Goal: Information Seeking & Learning: Learn about a topic

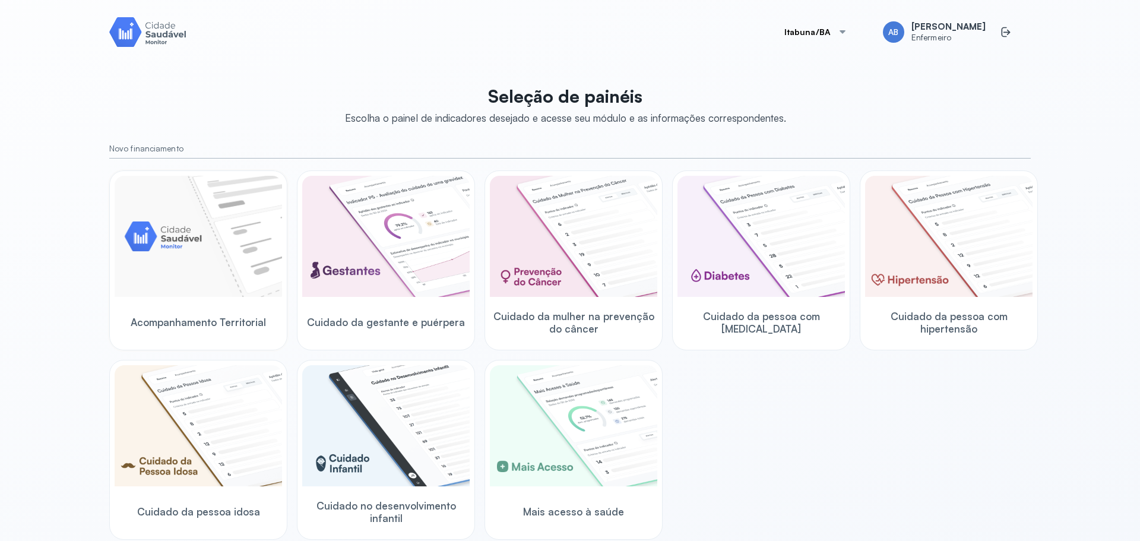
click at [162, 245] on img at bounding box center [198, 236] width 167 height 121
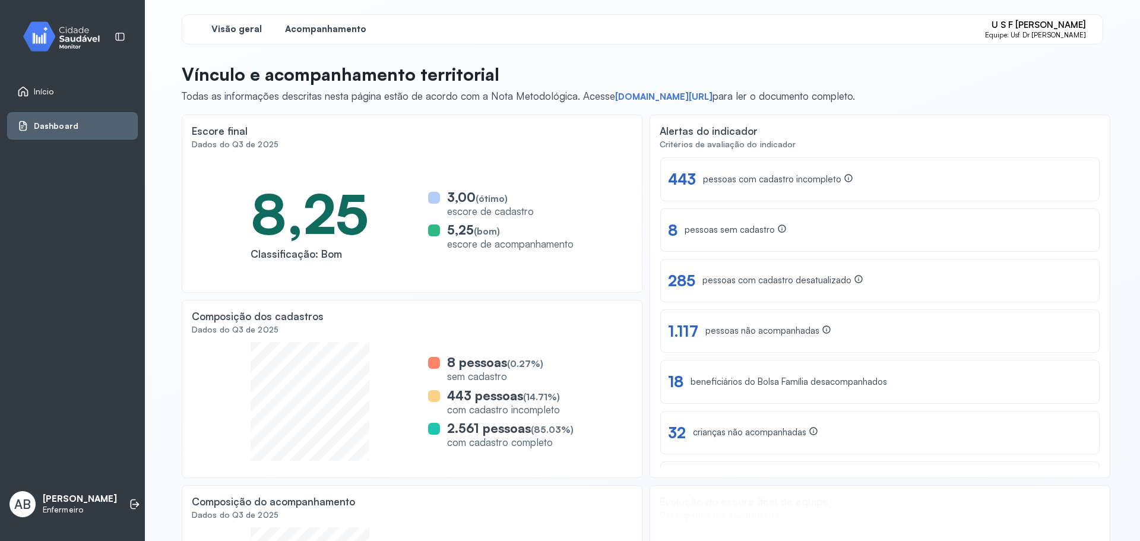
click at [334, 28] on span "Acompanhamento" at bounding box center [325, 29] width 81 height 11
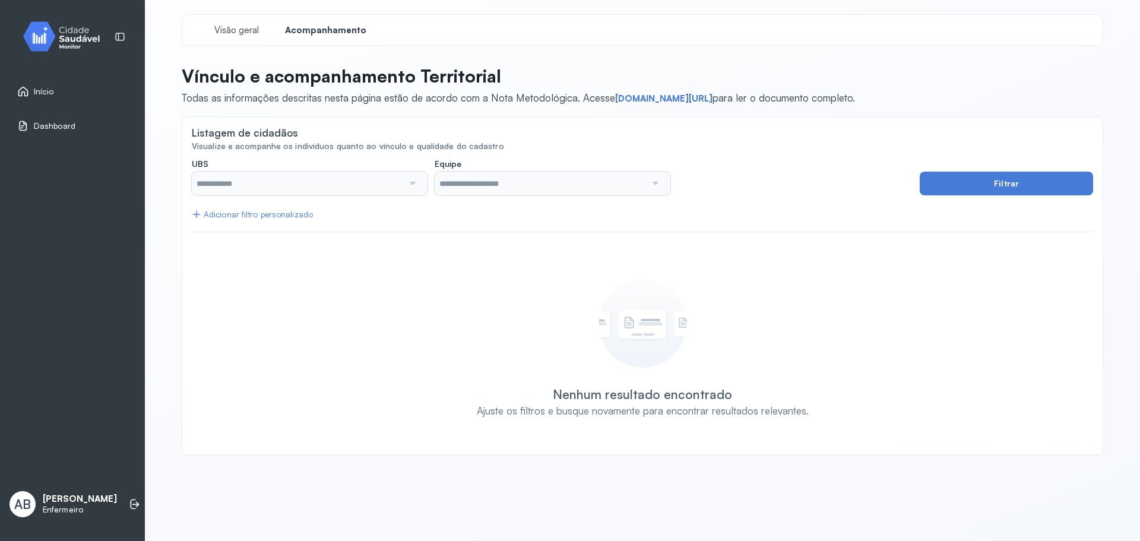
type input "**********"
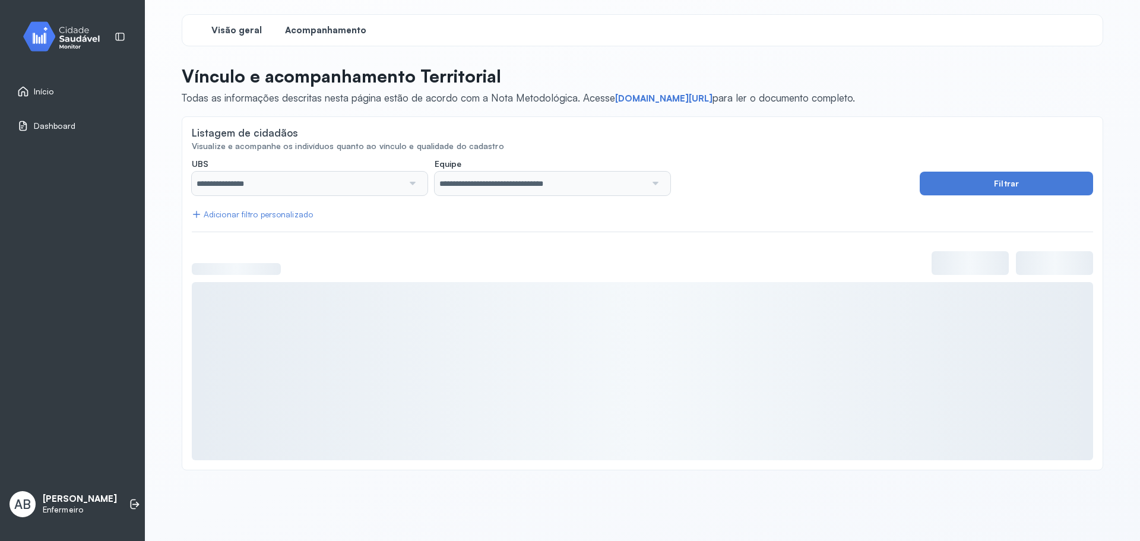
click at [240, 24] on div "Visão geral" at bounding box center [236, 30] width 89 height 21
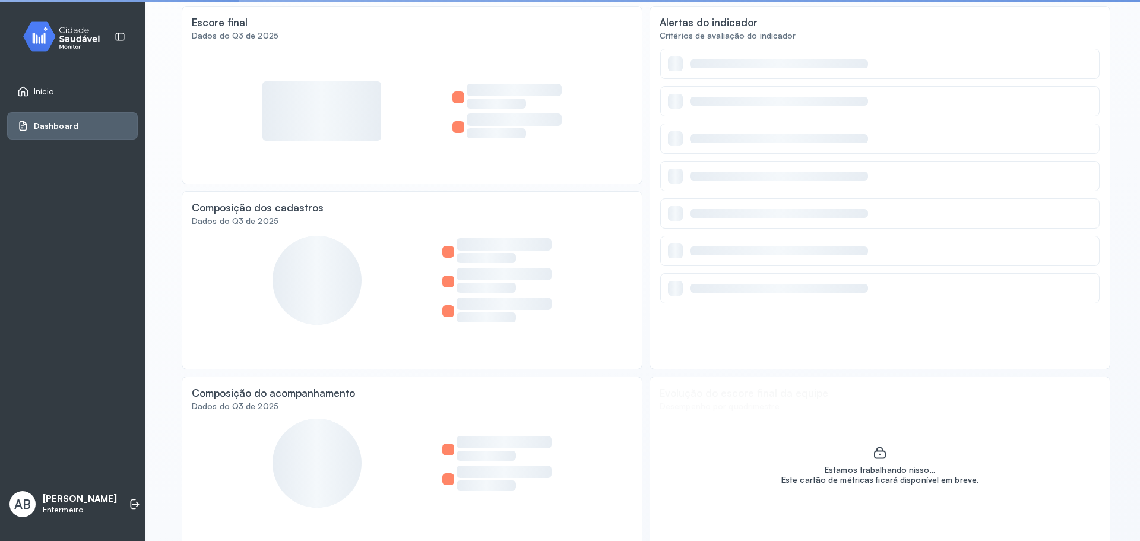
scroll to position [122, 0]
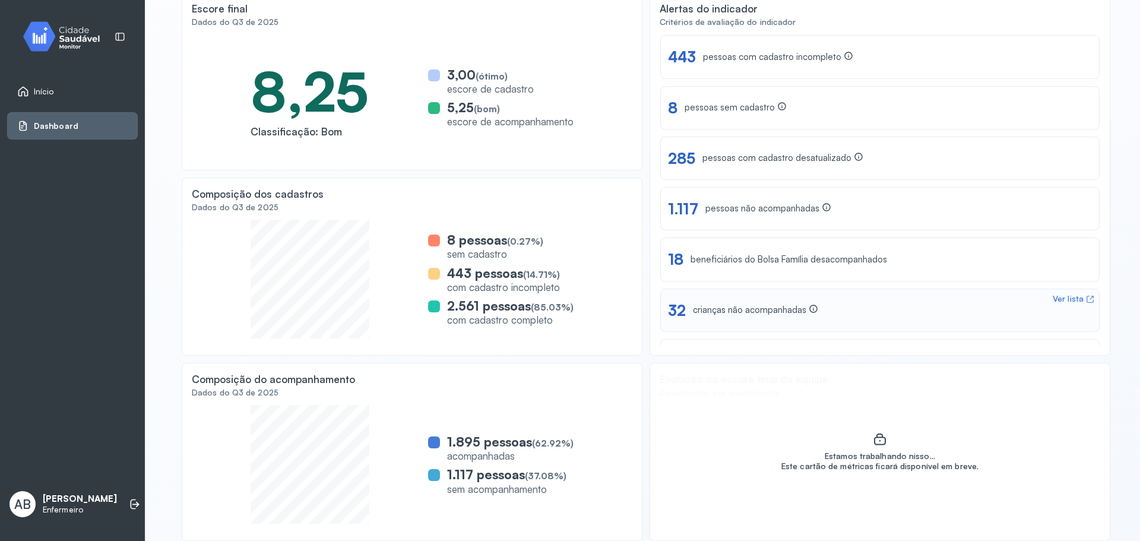
click at [677, 306] on div "32" at bounding box center [677, 310] width 18 height 18
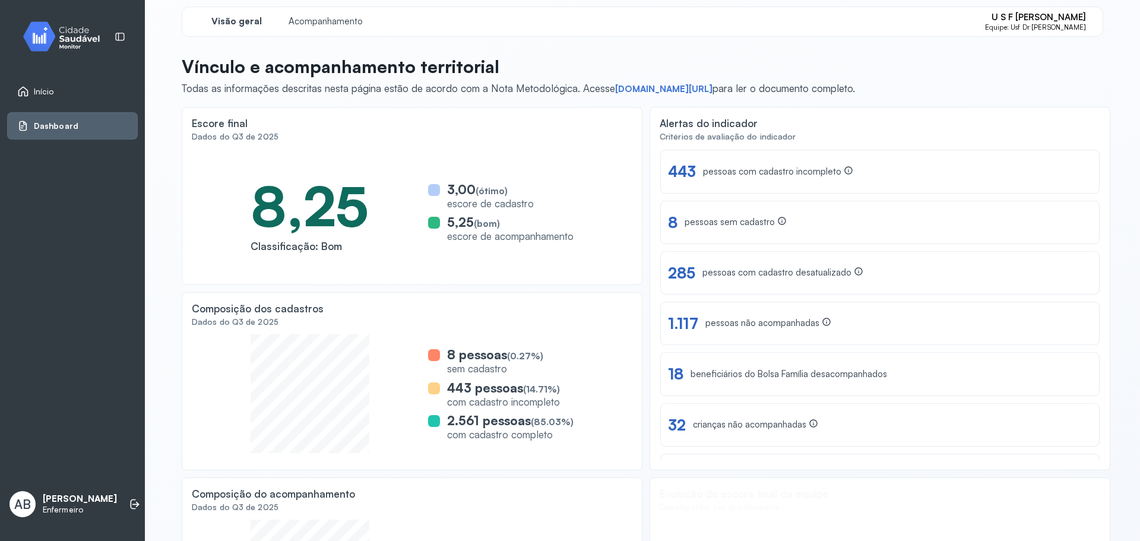
scroll to position [0, 0]
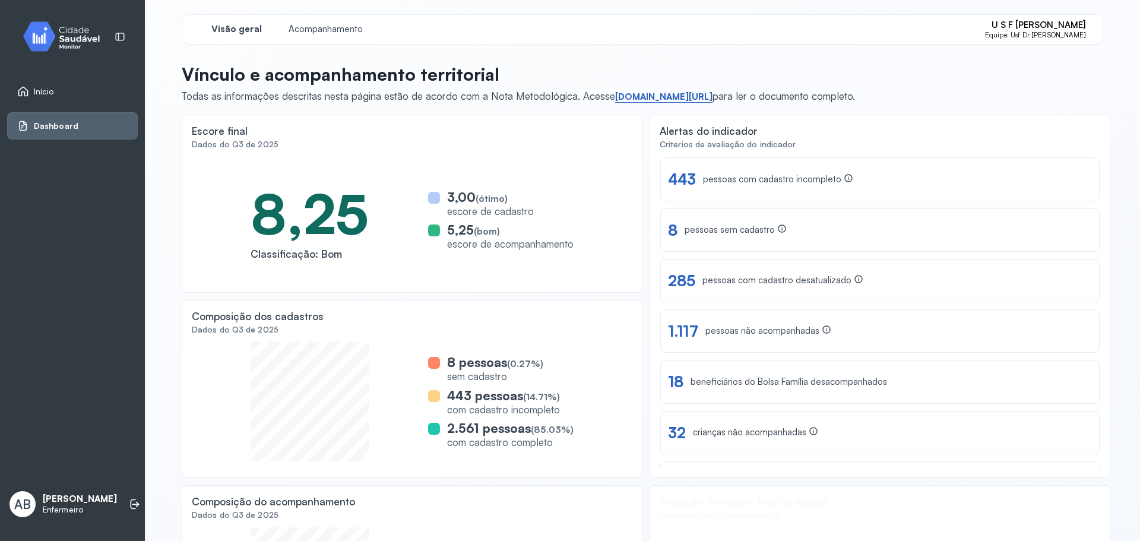
click at [668, 96] on link "[DOMAIN_NAME][URL]" at bounding box center [663, 97] width 97 height 12
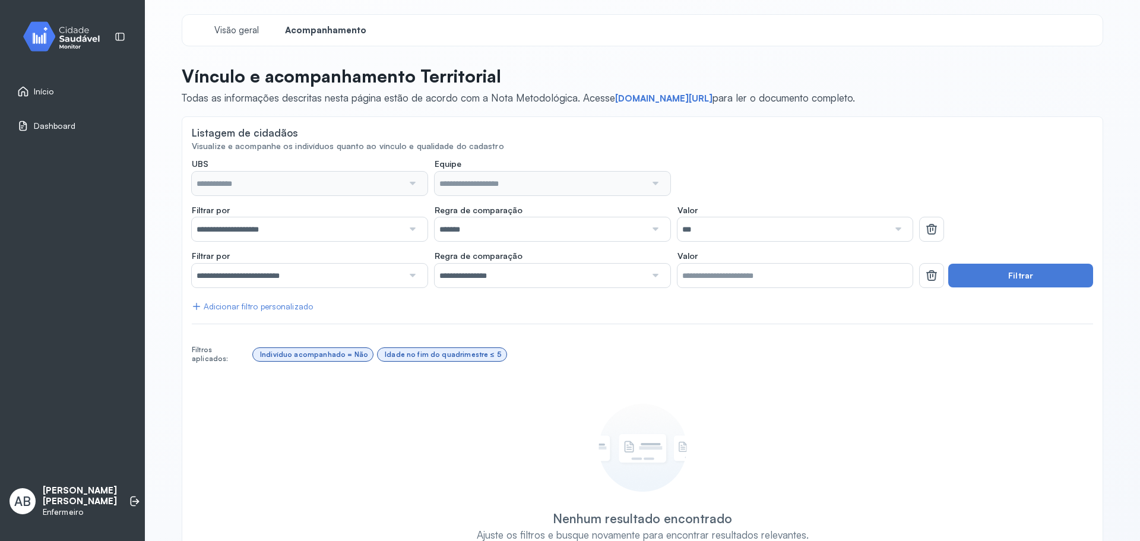
type input "**********"
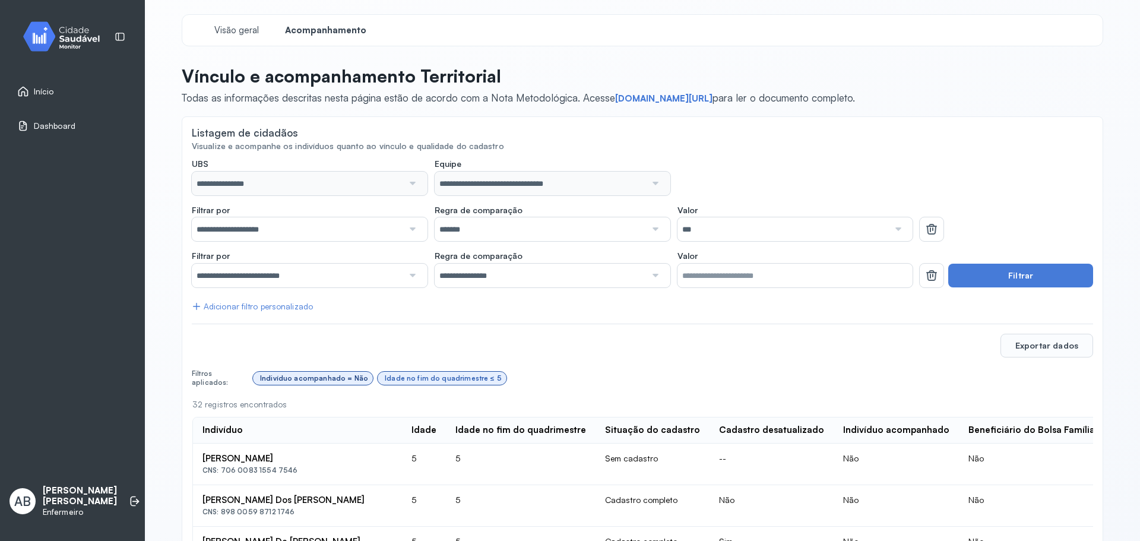
click at [348, 374] on div "Indivíduo acompanhado = Não" at bounding box center [314, 378] width 108 height 8
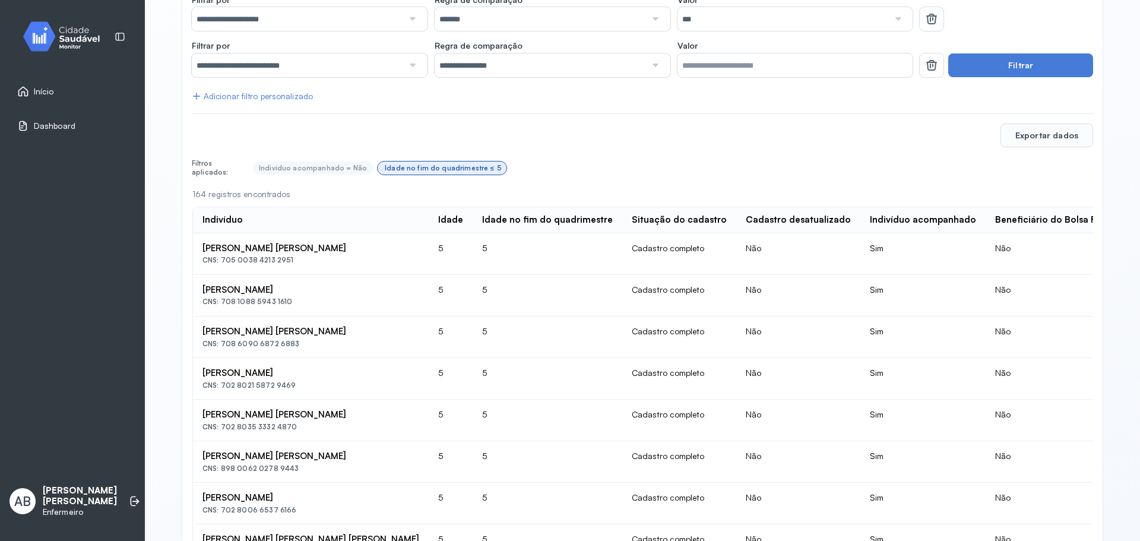
scroll to position [237, 0]
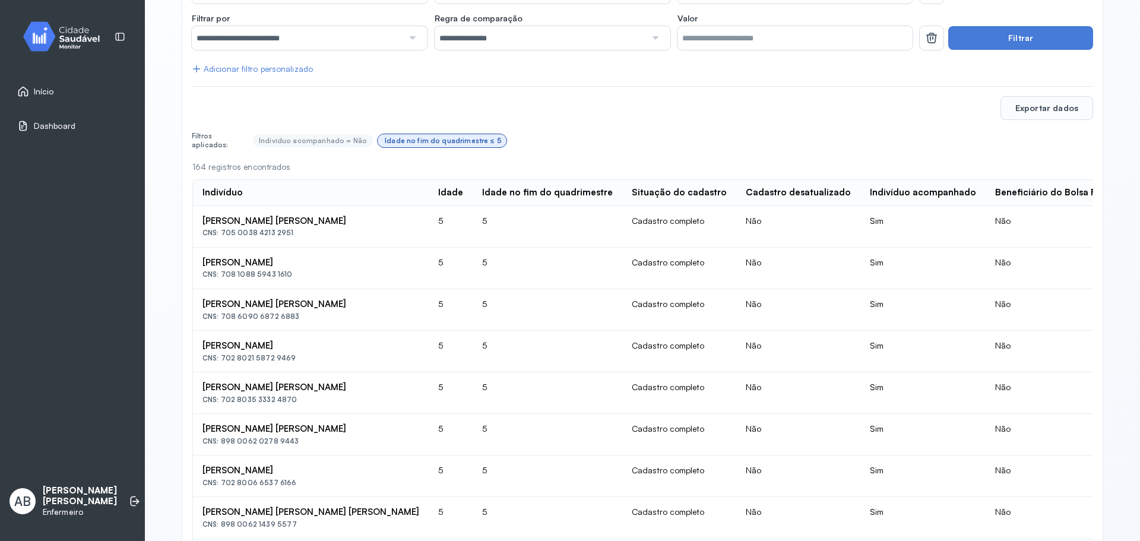
click at [298, 223] on div "[PERSON_NAME] [PERSON_NAME]" at bounding box center [310, 220] width 217 height 11
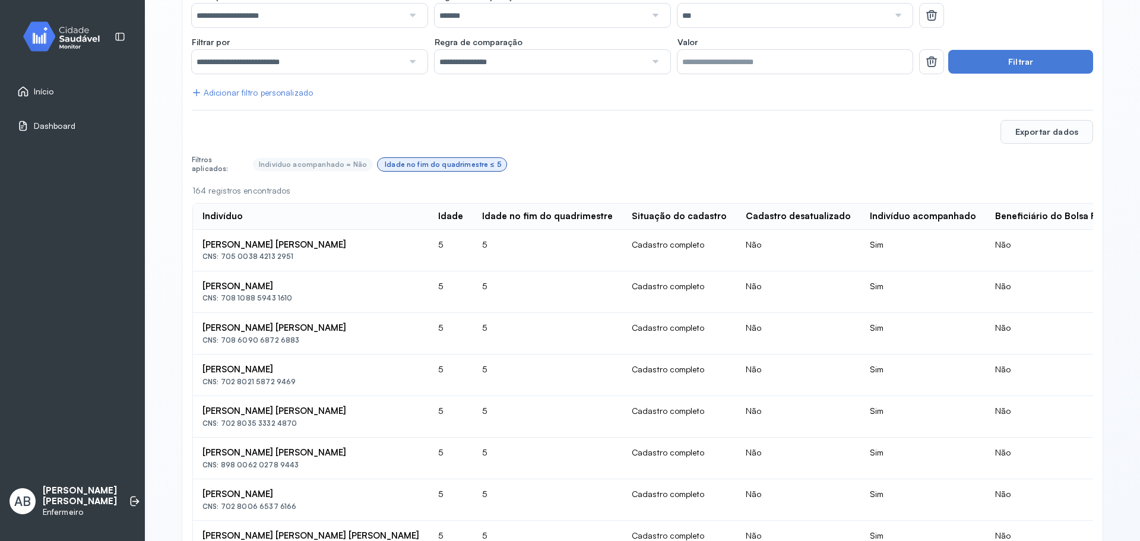
scroll to position [178, 0]
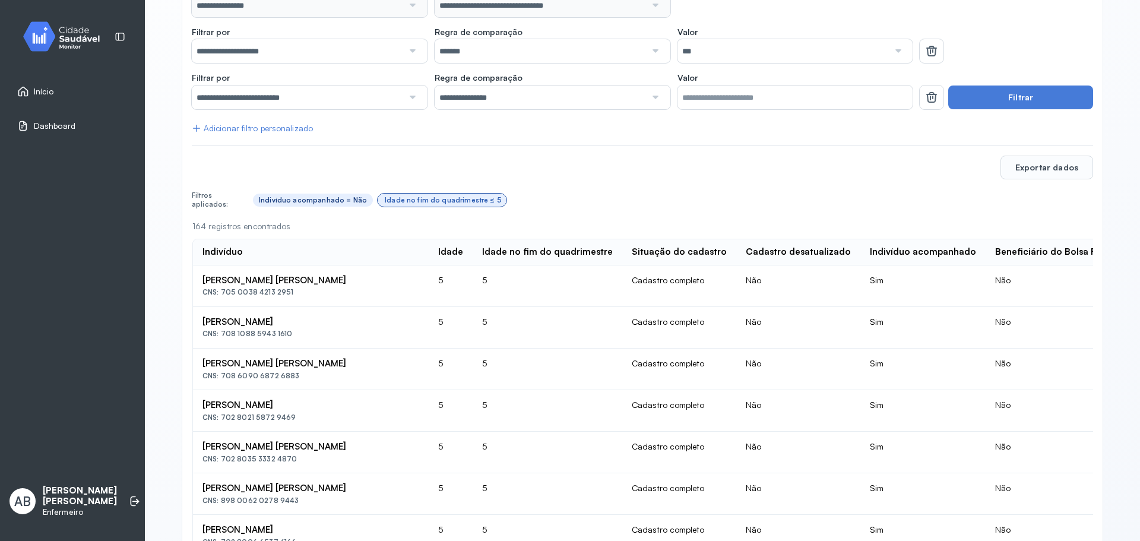
click at [341, 194] on div "Indivíduo acompanhado = Não" at bounding box center [313, 200] width 120 height 13
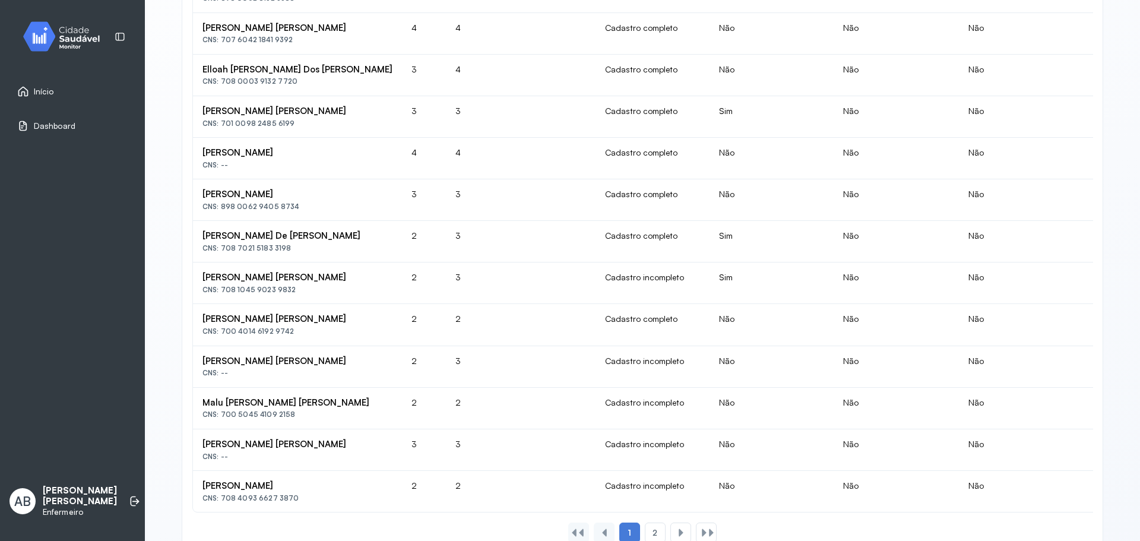
scroll to position [802, 0]
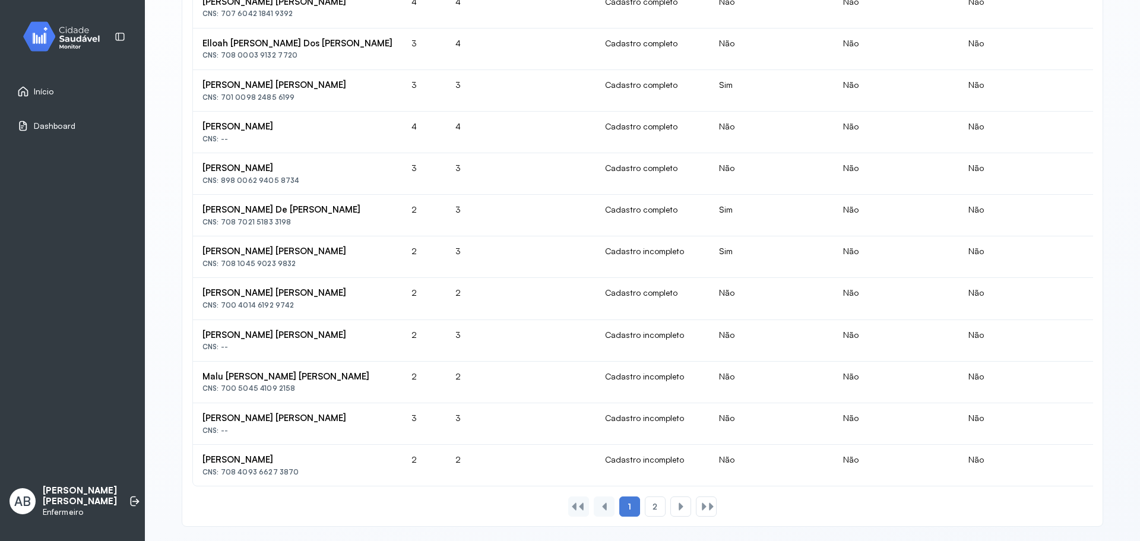
click at [638, 499] on div "1 2" at bounding box center [642, 506] width 153 height 20
click at [655, 496] on div "2" at bounding box center [655, 506] width 21 height 20
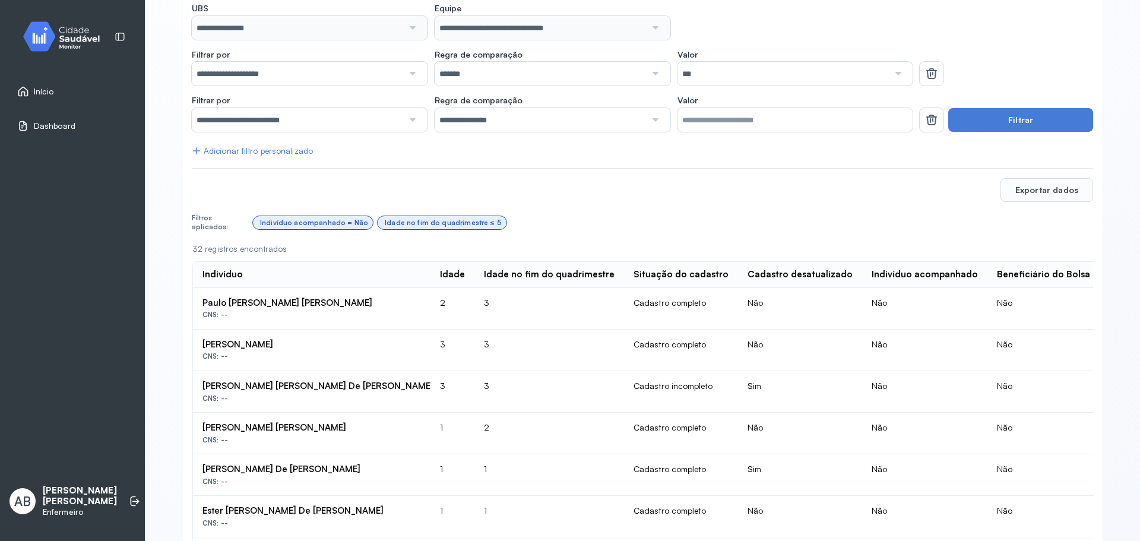
scroll to position [0, 0]
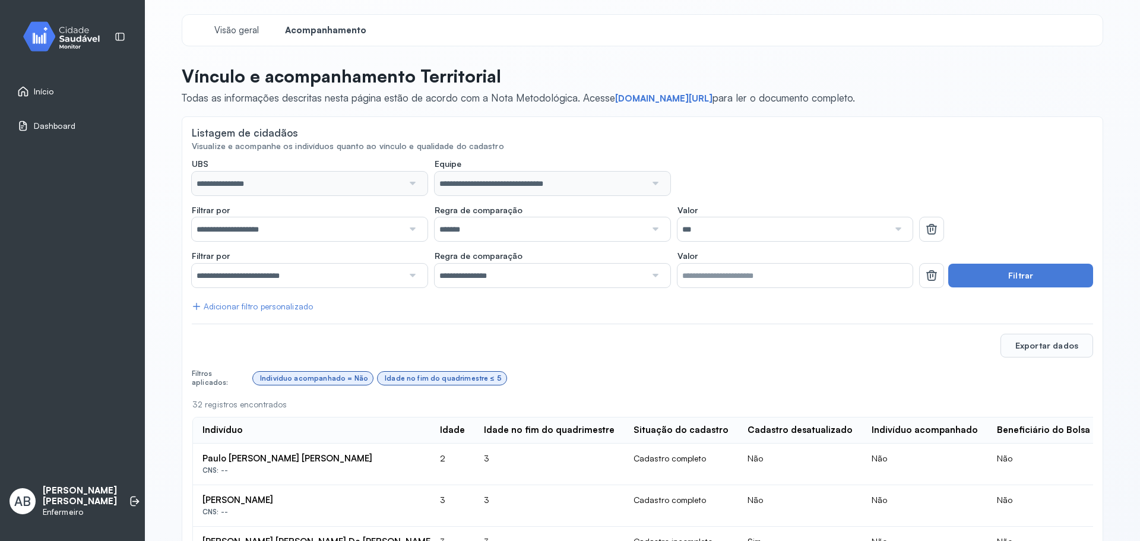
click at [48, 89] on span "Início" at bounding box center [44, 92] width 20 height 10
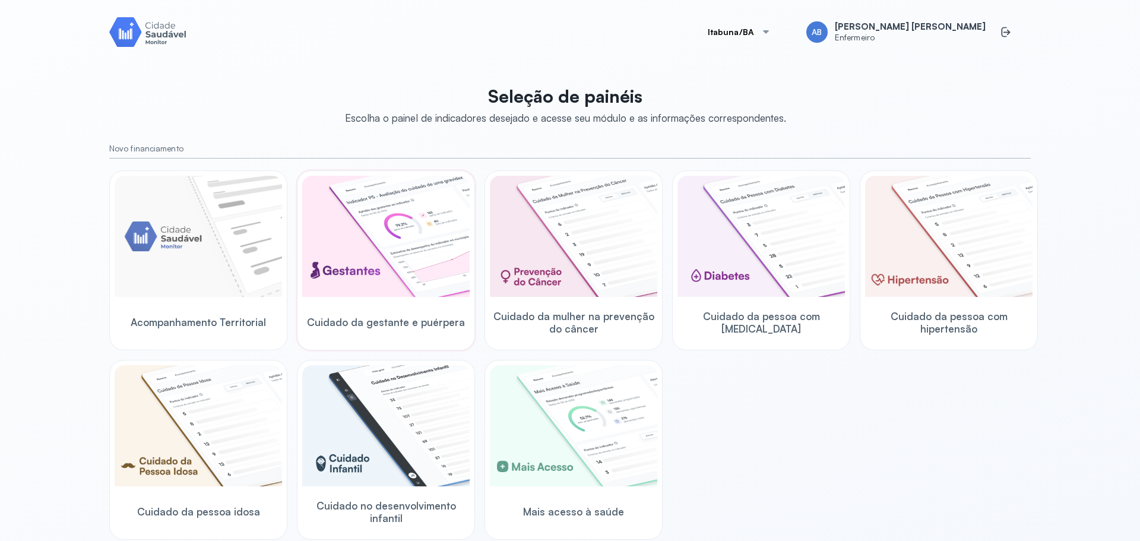
click at [397, 220] on img at bounding box center [385, 236] width 167 height 121
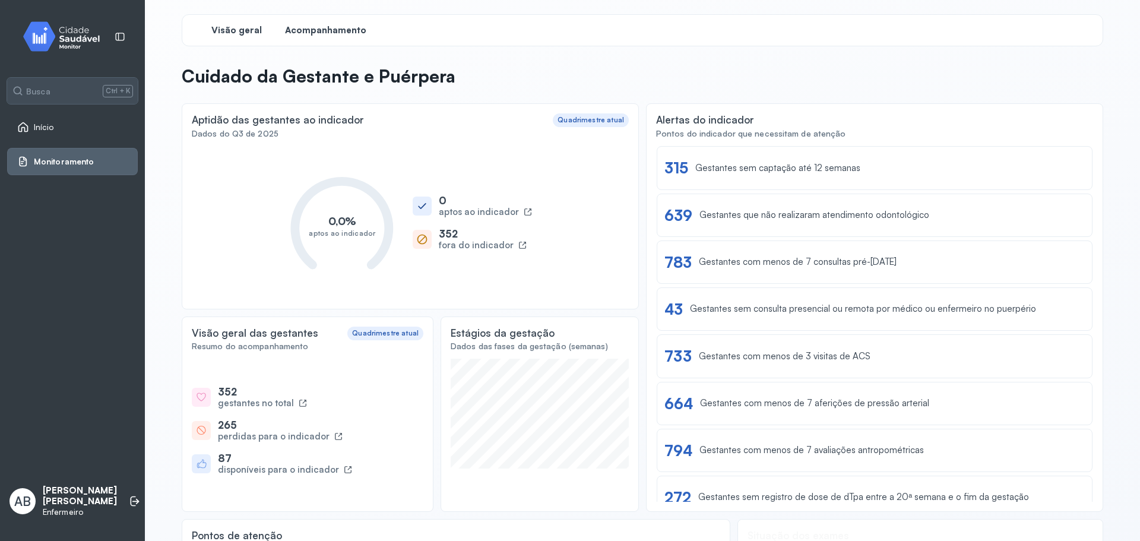
click at [309, 33] on span "Acompanhamento" at bounding box center [325, 30] width 81 height 11
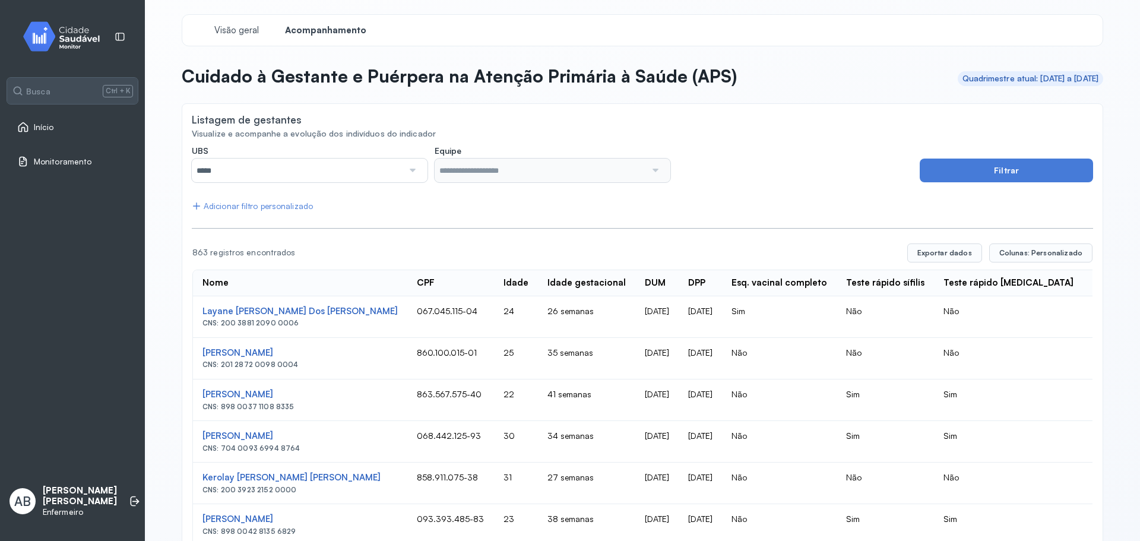
click at [408, 172] on div at bounding box center [411, 171] width 17 height 24
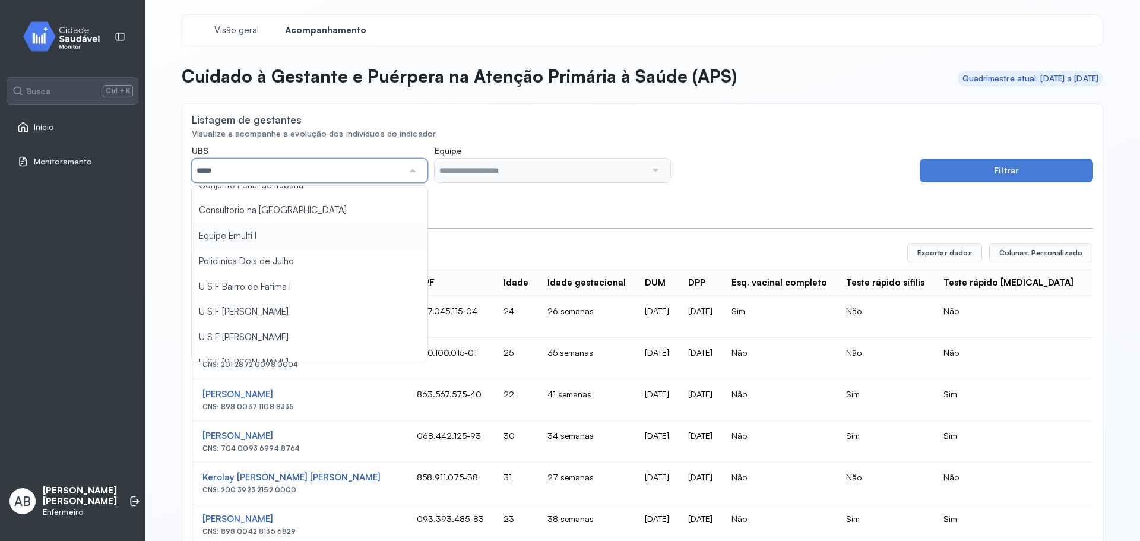
scroll to position [59, 0]
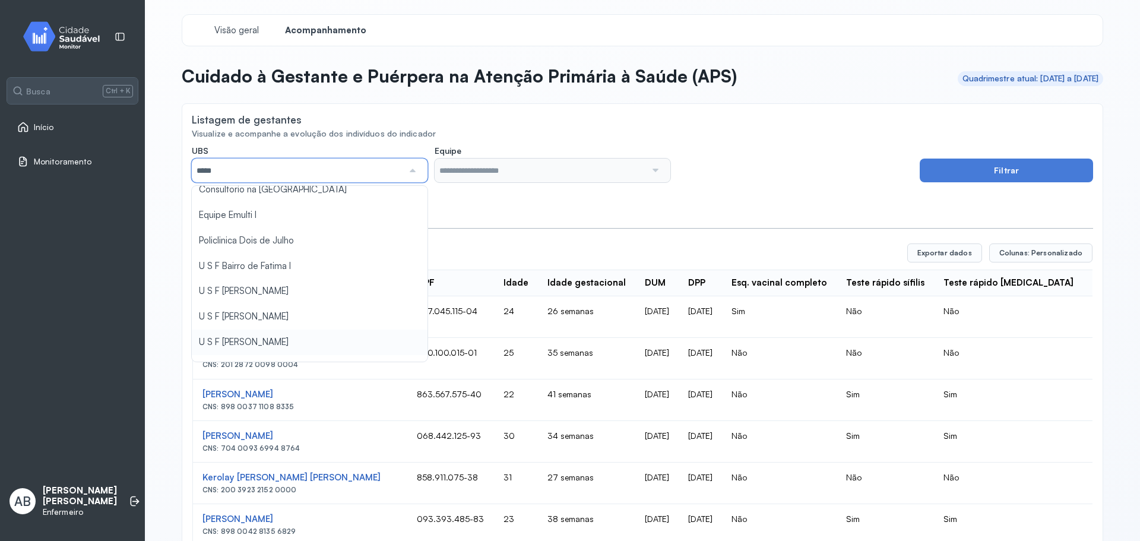
type input "*****"
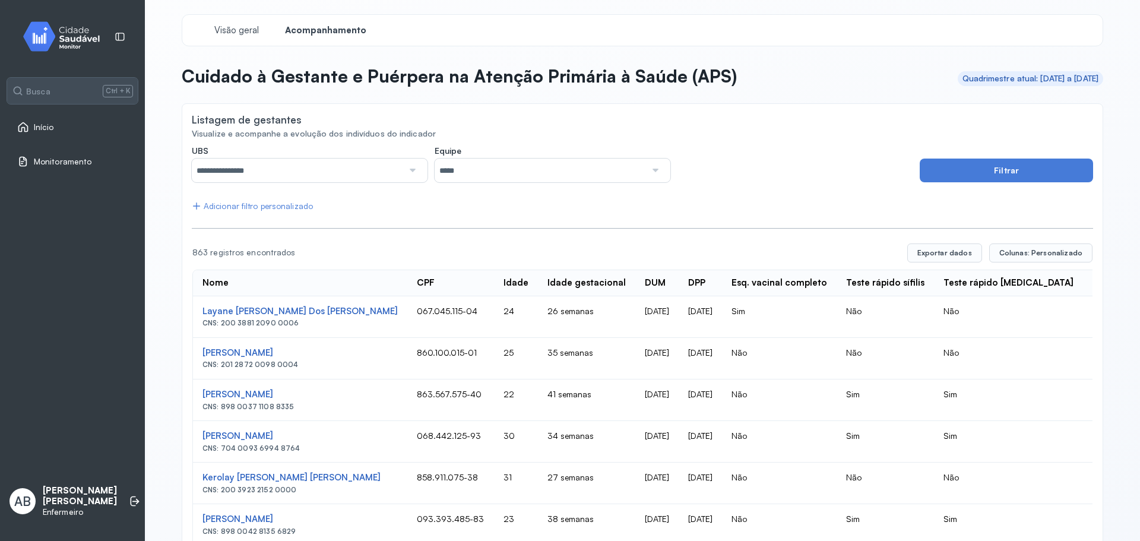
click at [1022, 164] on button "Filtrar" at bounding box center [1006, 171] width 173 height 24
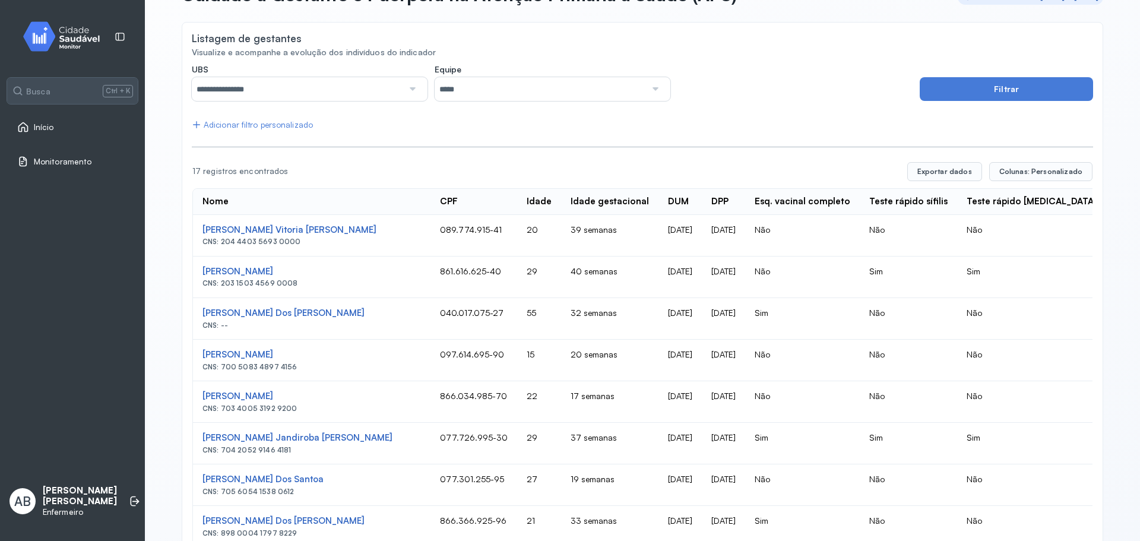
scroll to position [0, 0]
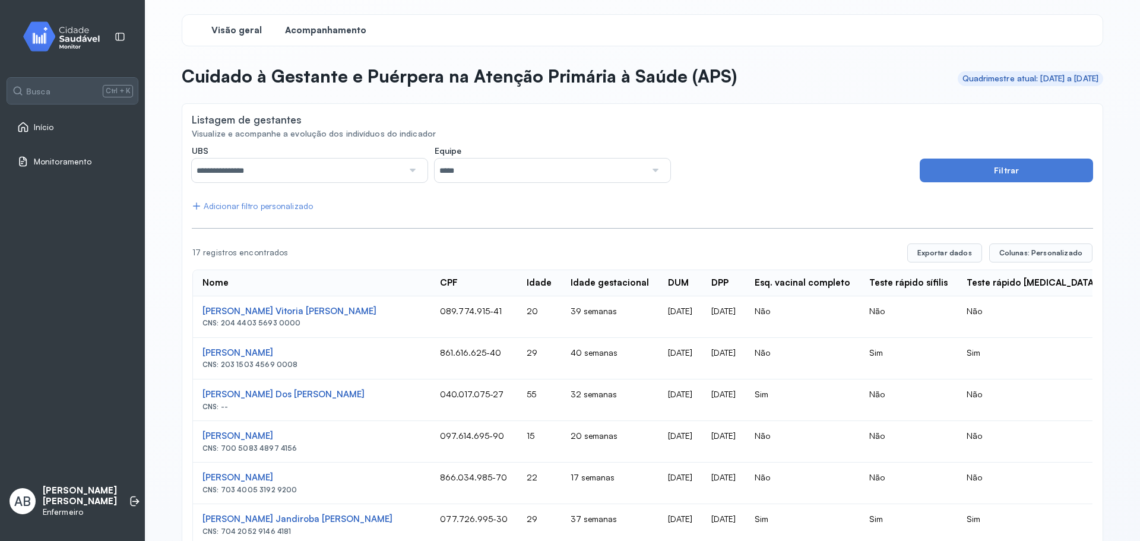
click at [228, 26] on span "Visão geral" at bounding box center [236, 30] width 50 height 11
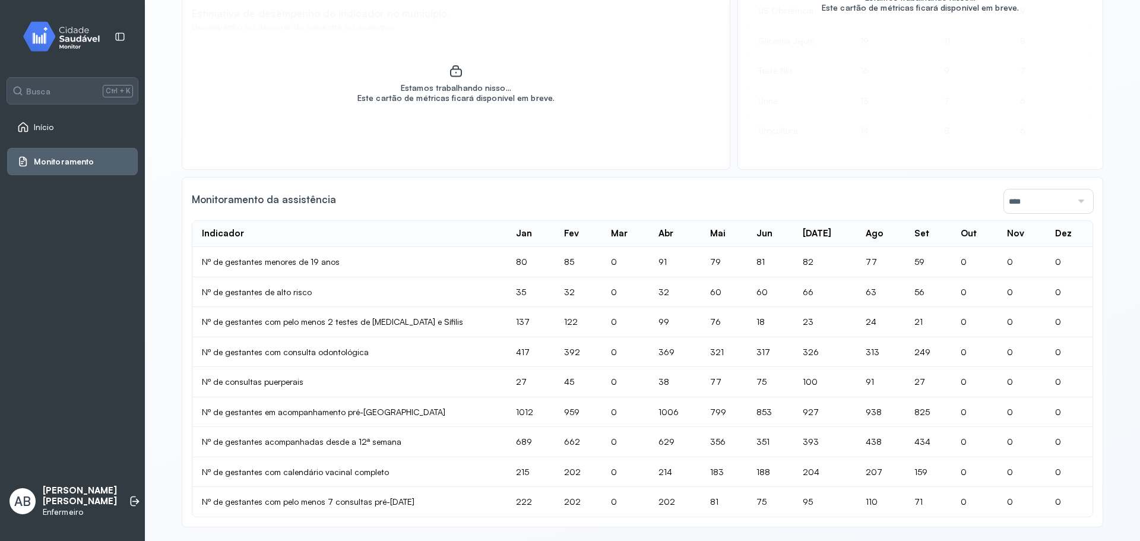
scroll to position [703, 0]
click at [45, 88] on span "Busca" at bounding box center [38, 91] width 24 height 11
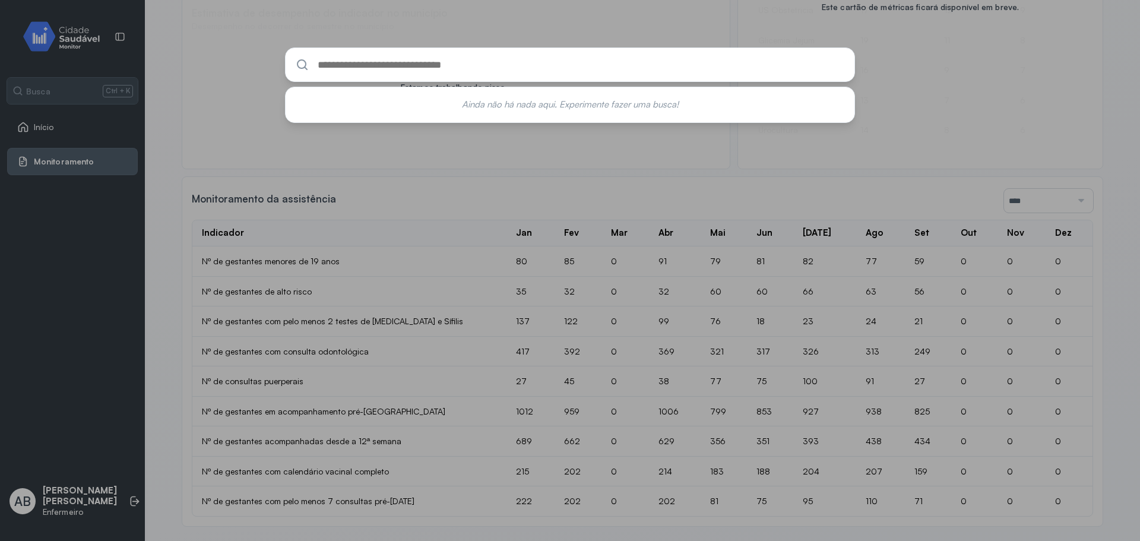
click at [341, 71] on input "text" at bounding box center [580, 65] width 528 height 12
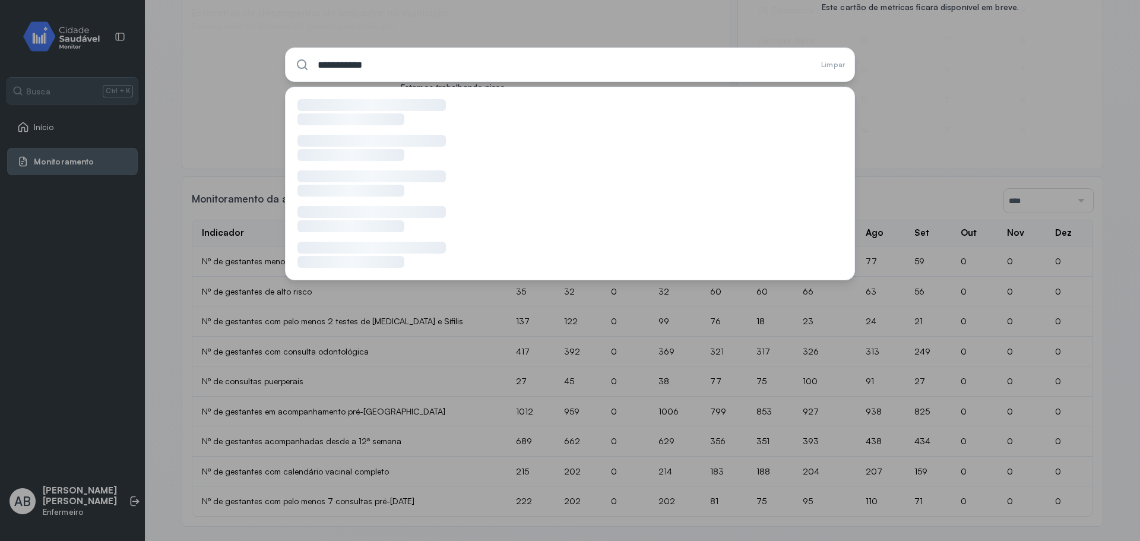
type input "**********"
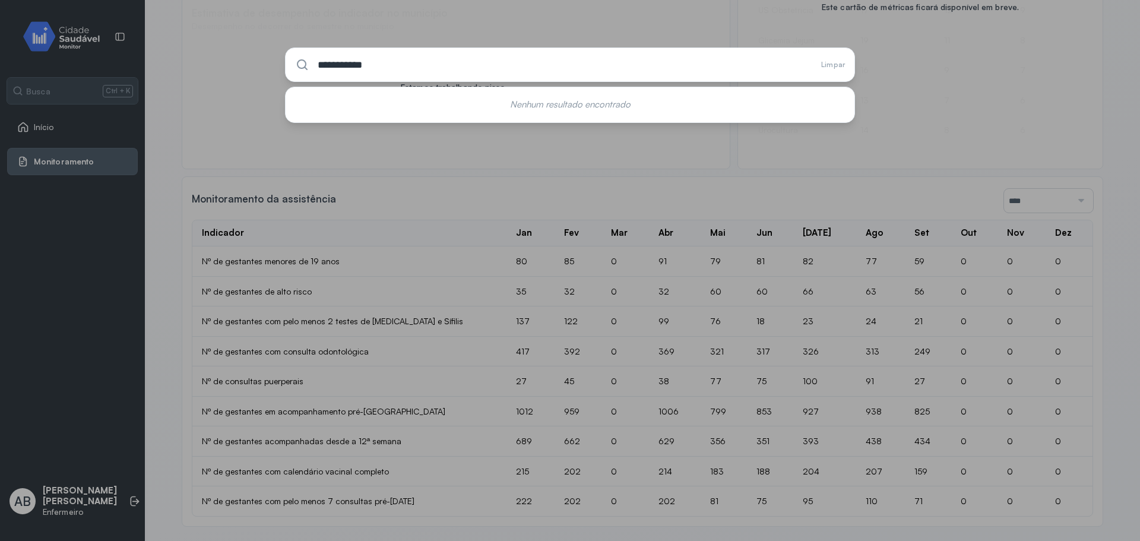
click at [296, 64] on icon at bounding box center [302, 65] width 14 height 14
click at [836, 59] on div "**********" at bounding box center [570, 64] width 570 height 34
click at [833, 59] on div "**********" at bounding box center [570, 64] width 570 height 34
click at [833, 62] on span "Limpar" at bounding box center [833, 65] width 24 height 8
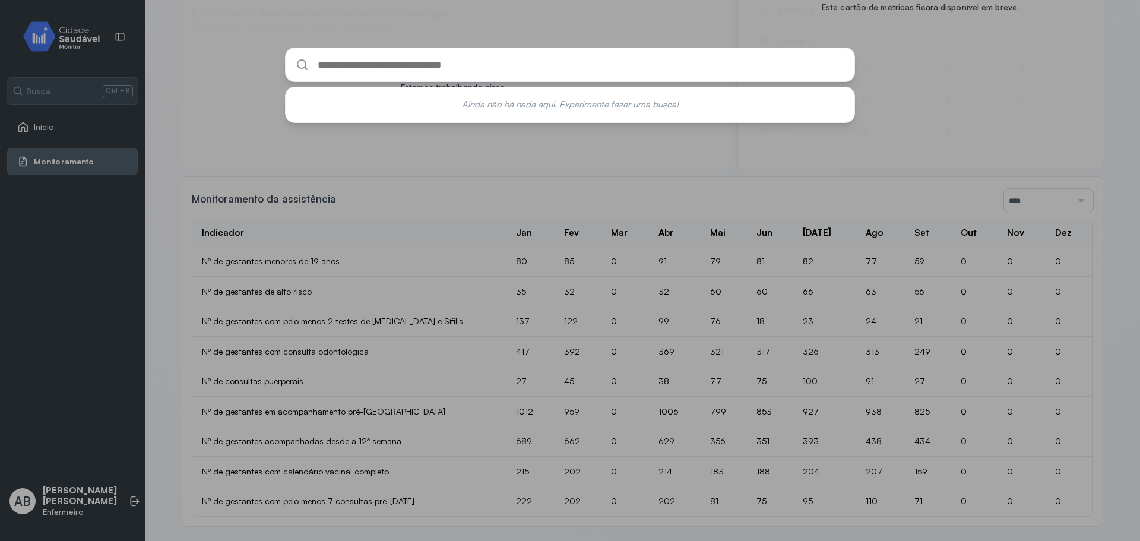
click at [42, 129] on div "Ainda não há nada aqui. Experimente fazer uma busca!" at bounding box center [570, 270] width 1140 height 541
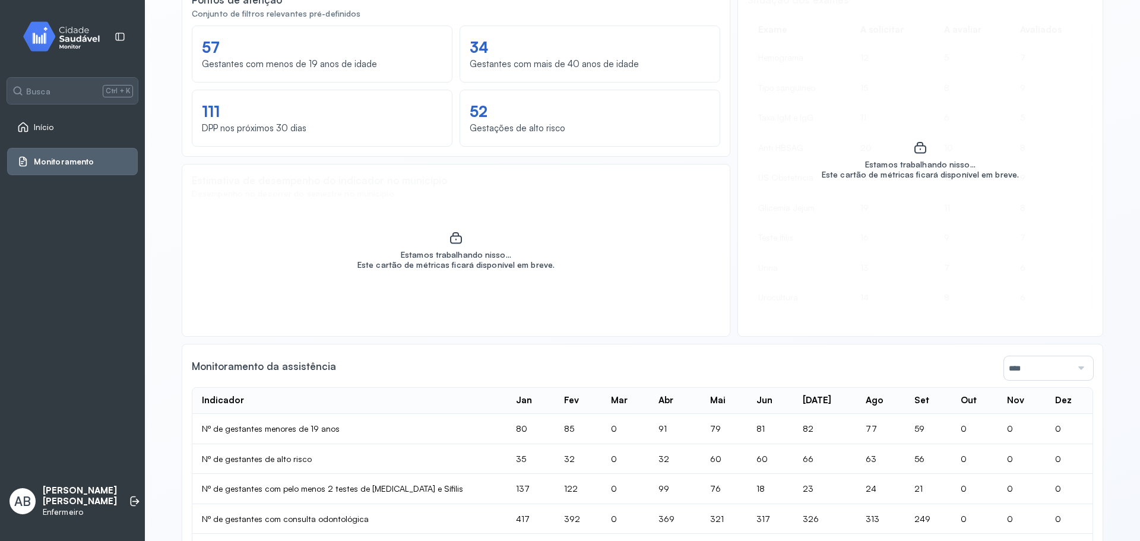
scroll to position [465, 0]
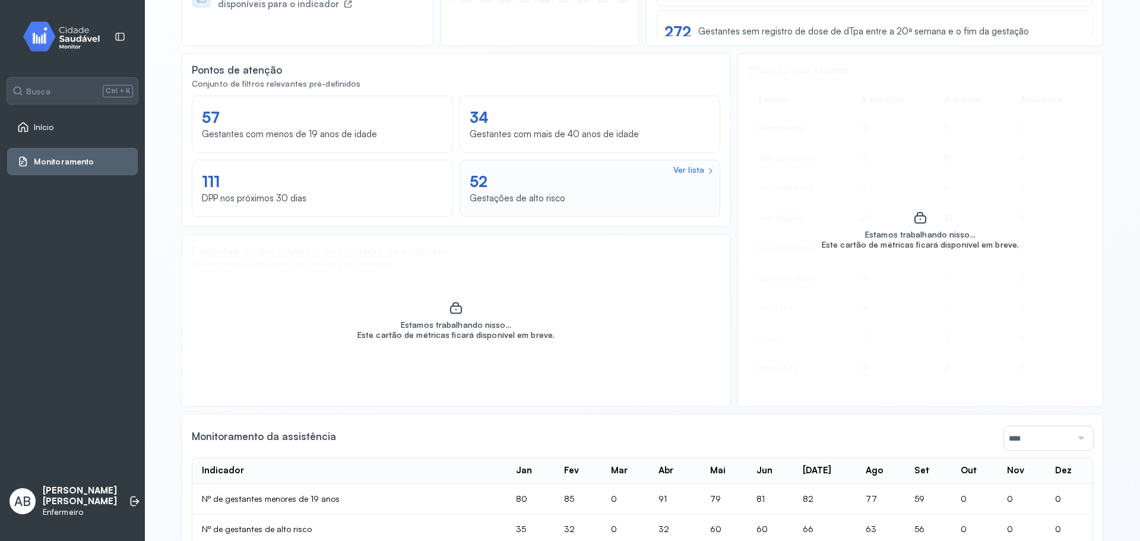
click at [590, 193] on div "Ver lista 52 Gestações de alto risco" at bounding box center [590, 188] width 240 height 42
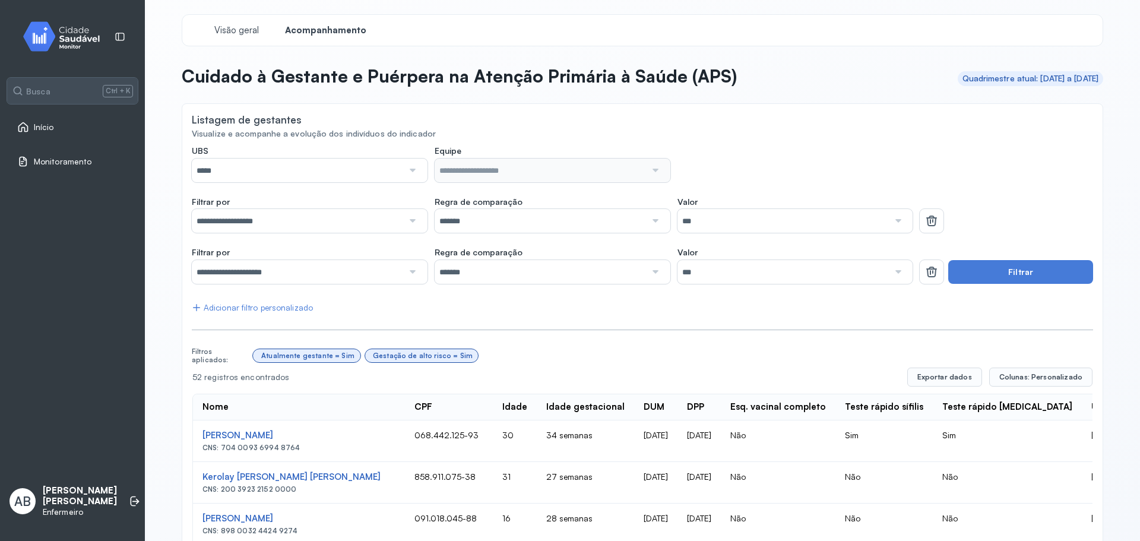
click at [413, 174] on div at bounding box center [411, 171] width 17 height 24
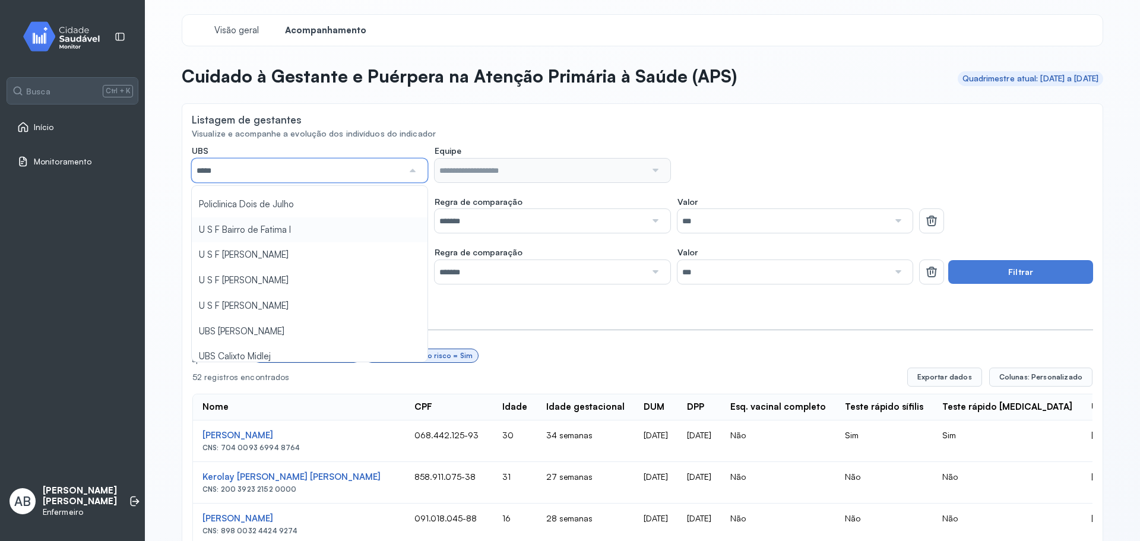
scroll to position [178, 0]
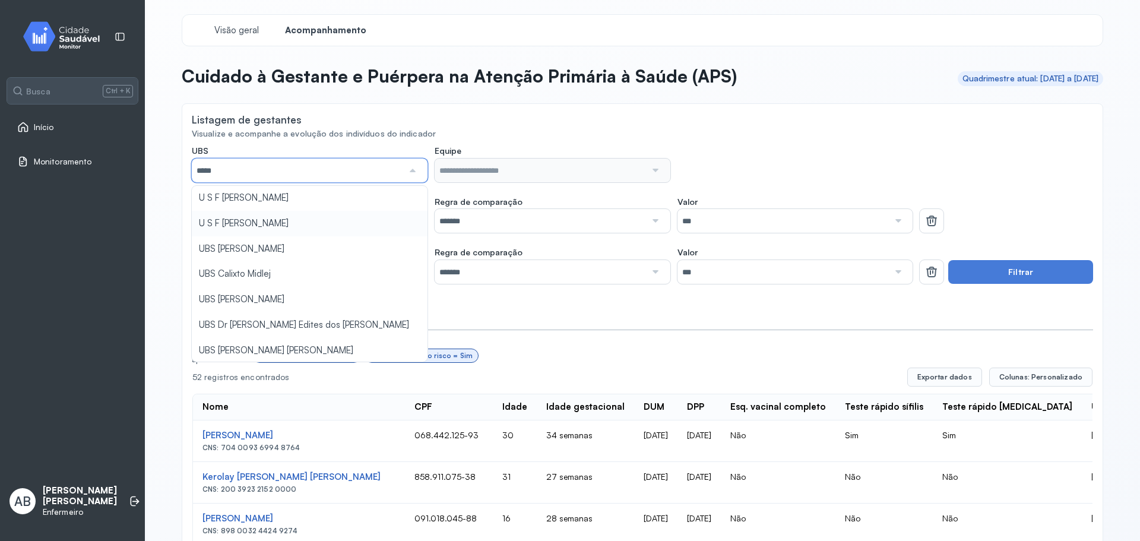
type input "*****"
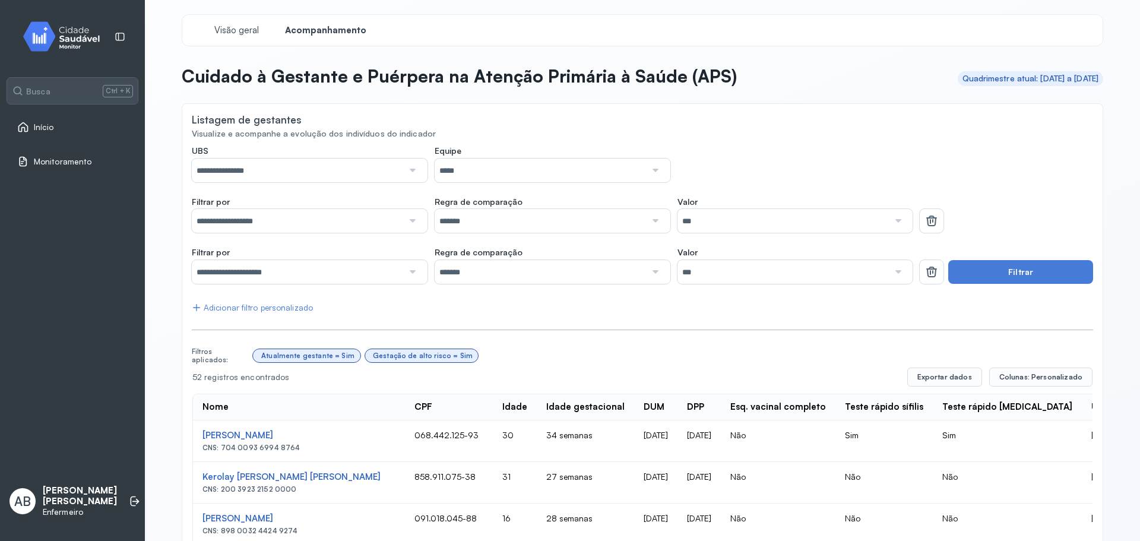
click at [617, 163] on input "*****" at bounding box center [540, 171] width 211 height 24
click at [1023, 281] on button "Filtrar" at bounding box center [1020, 272] width 145 height 24
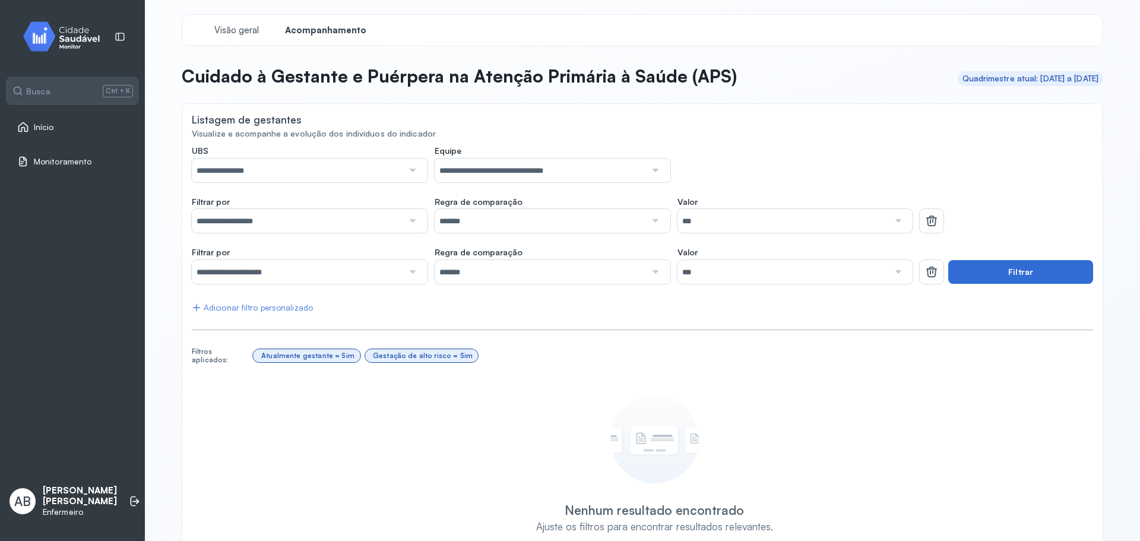
click at [1023, 281] on button "Filtrar" at bounding box center [1020, 272] width 145 height 24
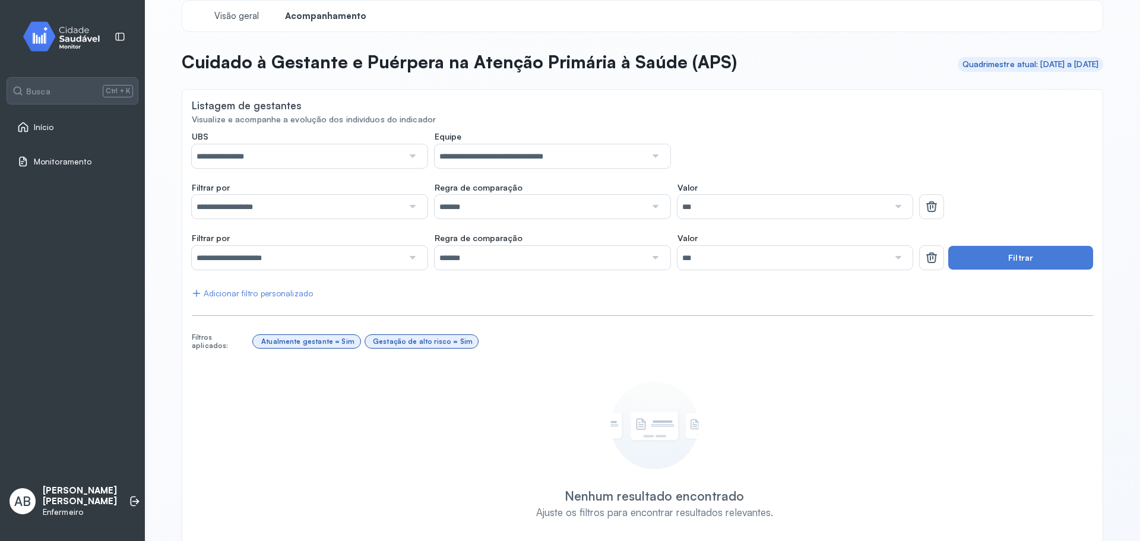
scroll to position [0, 0]
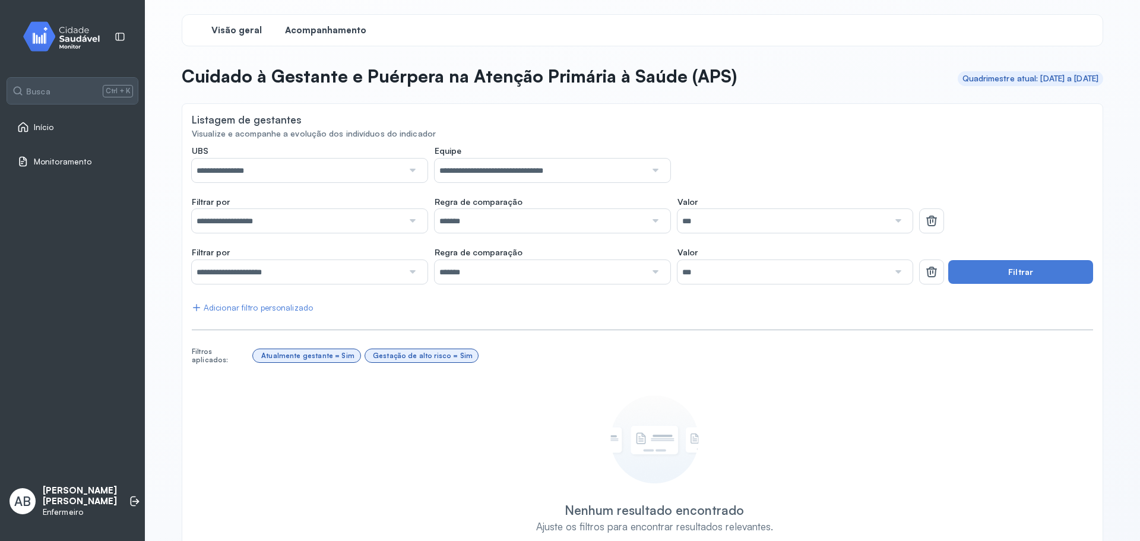
click at [253, 39] on div "Visão geral" at bounding box center [236, 30] width 89 height 21
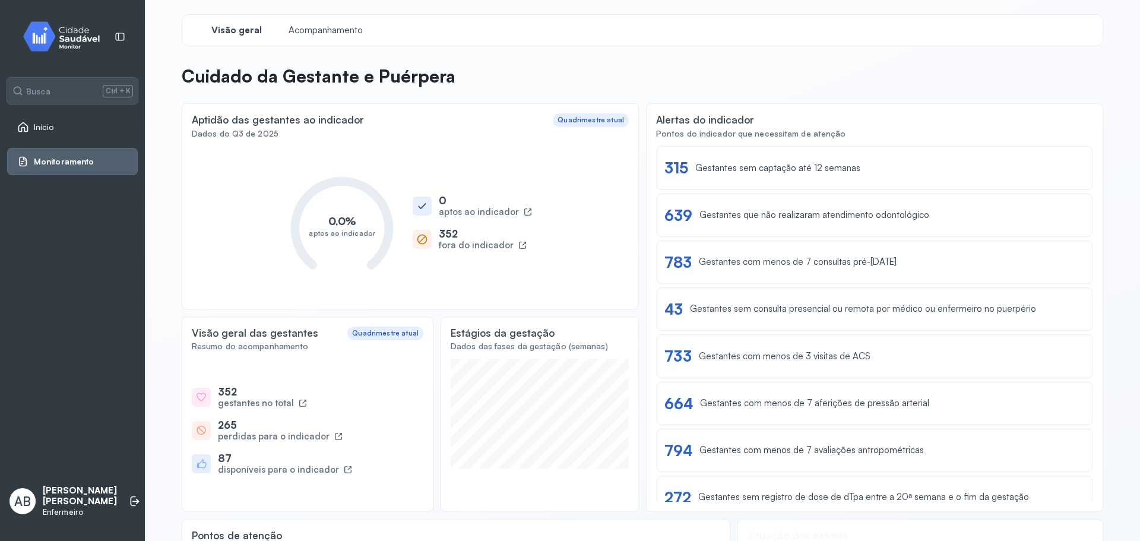
click at [80, 37] on img at bounding box center [65, 36] width 107 height 35
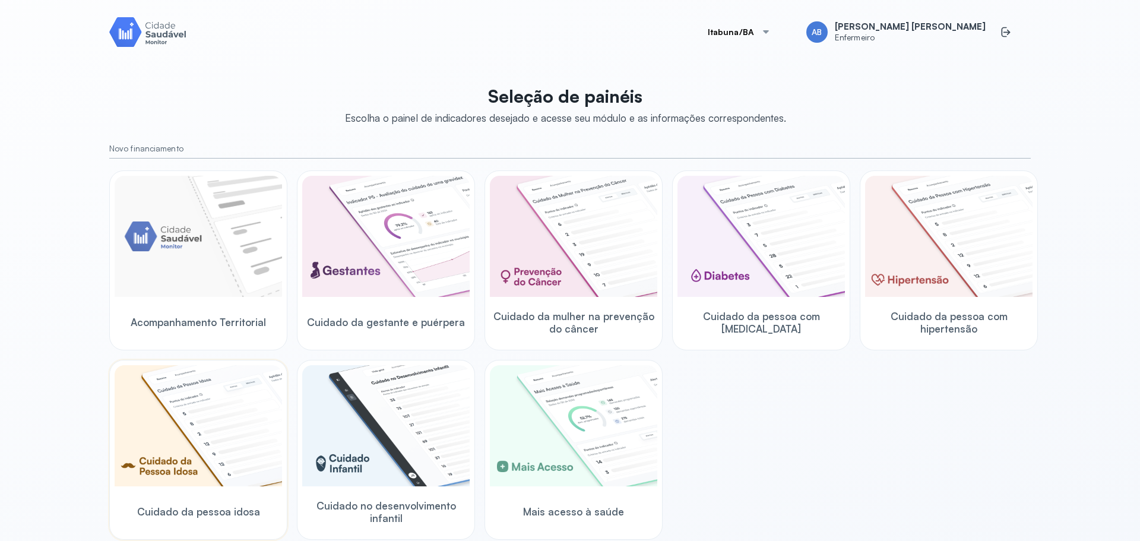
click at [244, 423] on img at bounding box center [198, 425] width 167 height 121
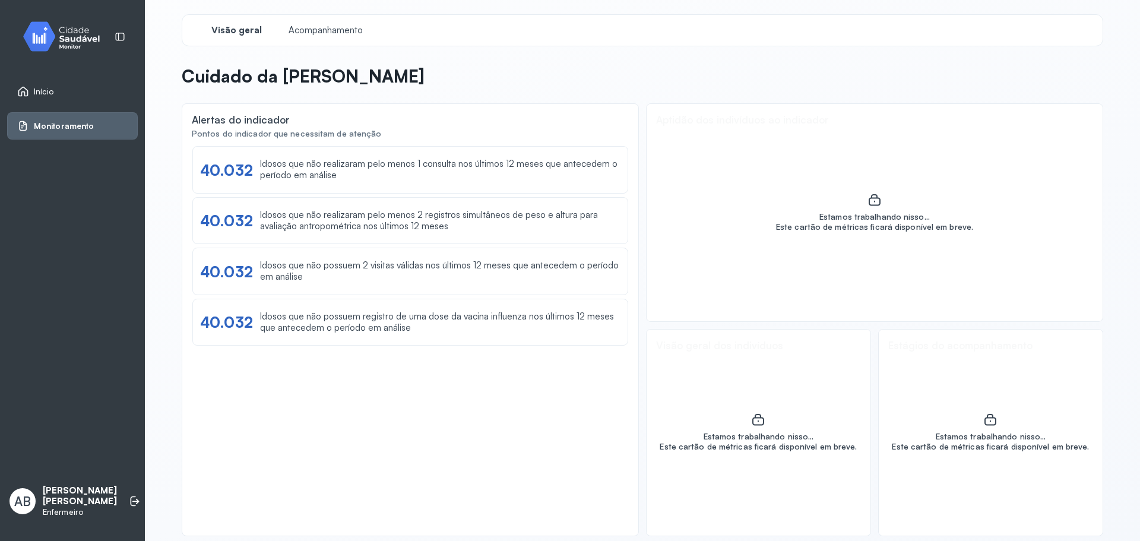
click at [243, 29] on span "Visão geral" at bounding box center [236, 30] width 50 height 11
click at [294, 32] on span "Acompanhamento" at bounding box center [325, 30] width 81 height 11
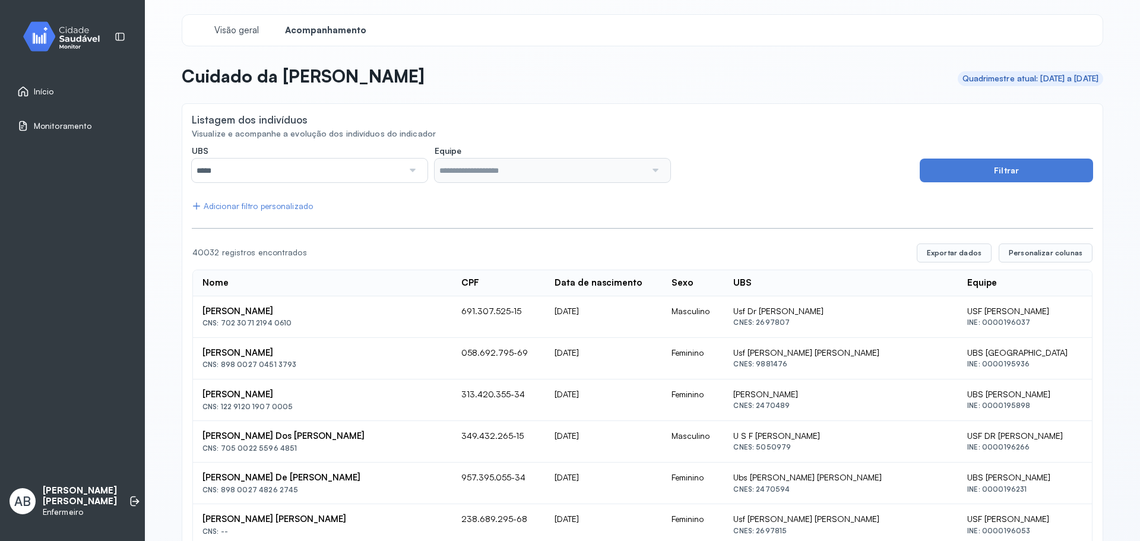
click at [408, 174] on div at bounding box center [411, 171] width 17 height 24
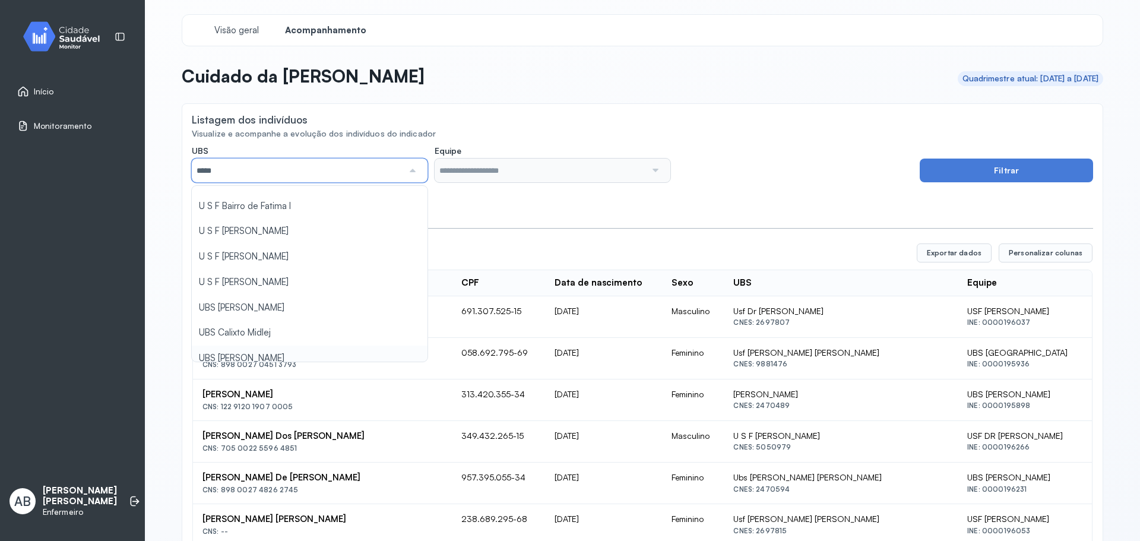
scroll to position [119, 0]
type input "*****"
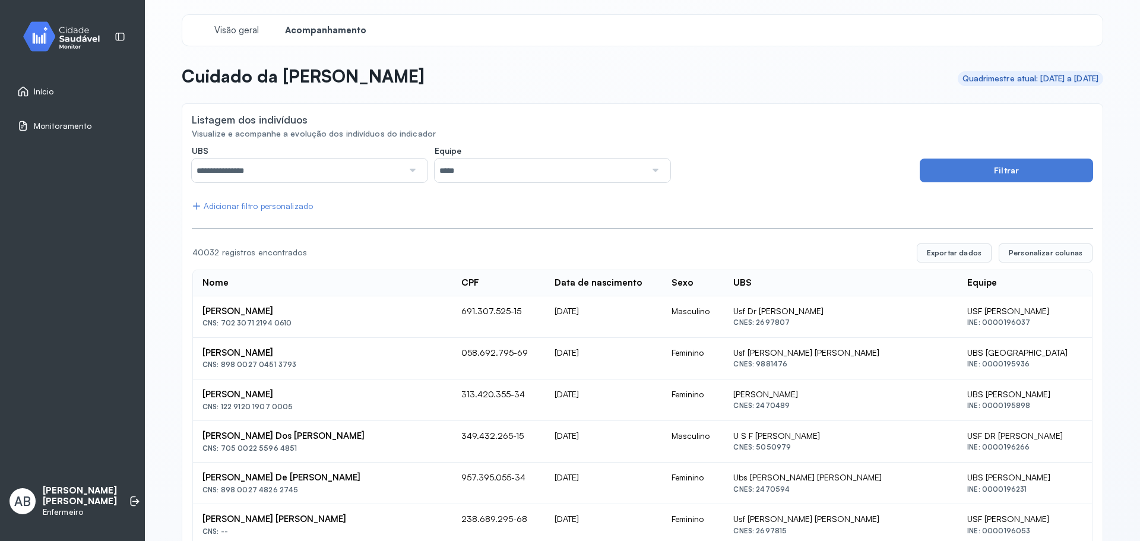
click at [611, 167] on input "*****" at bounding box center [540, 171] width 211 height 24
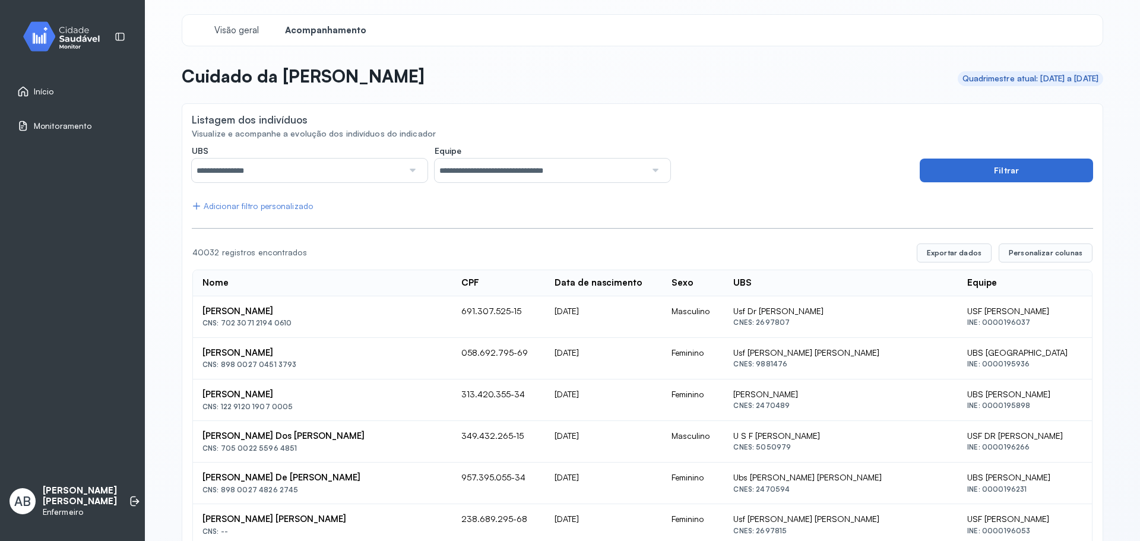
click at [981, 166] on button "Filtrar" at bounding box center [1006, 171] width 173 height 24
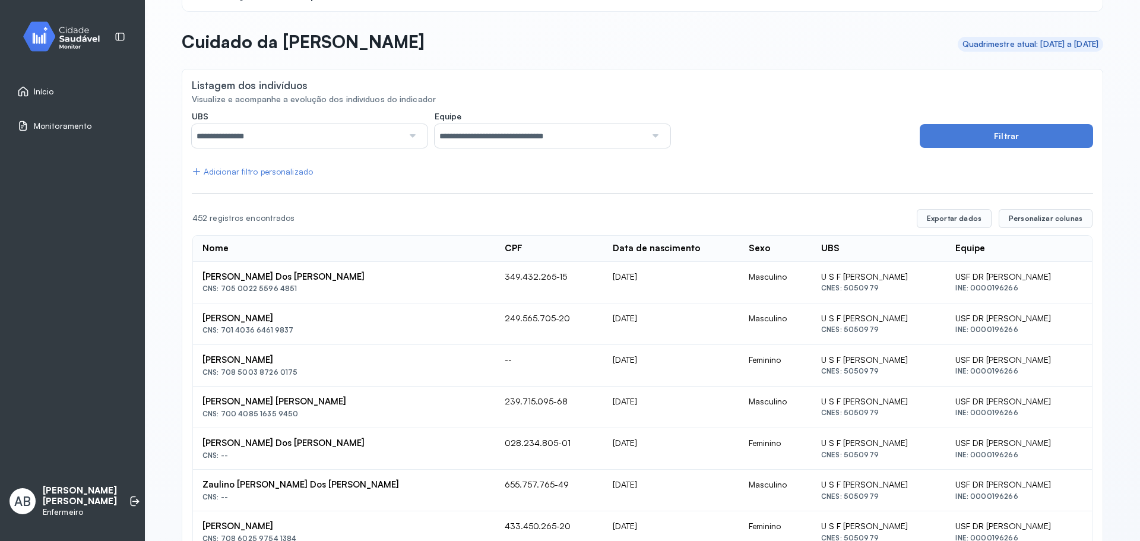
scroll to position [0, 0]
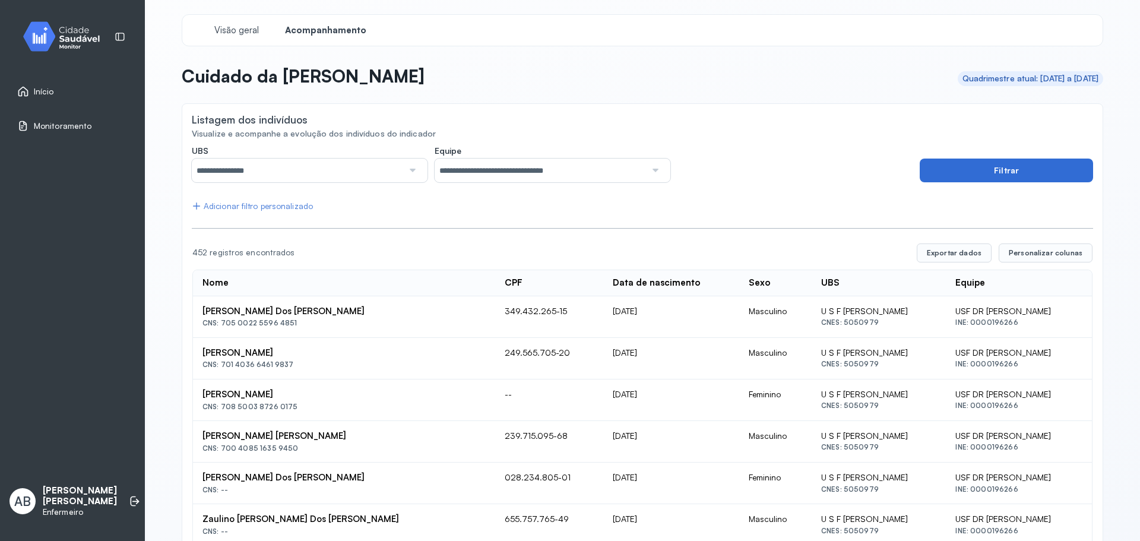
click at [957, 167] on button "Filtrar" at bounding box center [1006, 171] width 173 height 24
click at [65, 121] on span "Monitoramento" at bounding box center [63, 126] width 58 height 10
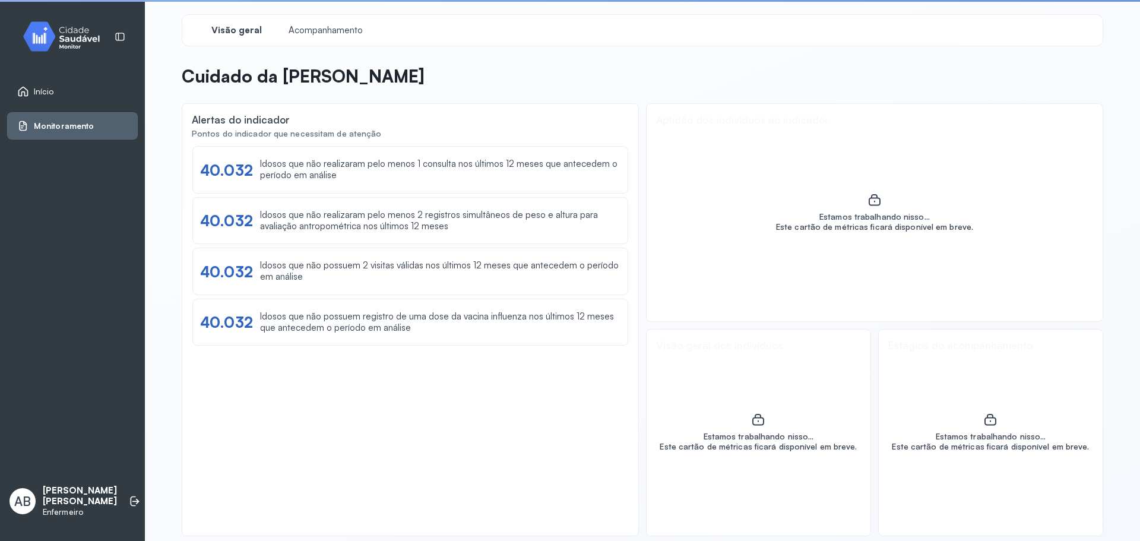
click at [65, 121] on span "Monitoramento" at bounding box center [64, 126] width 60 height 10
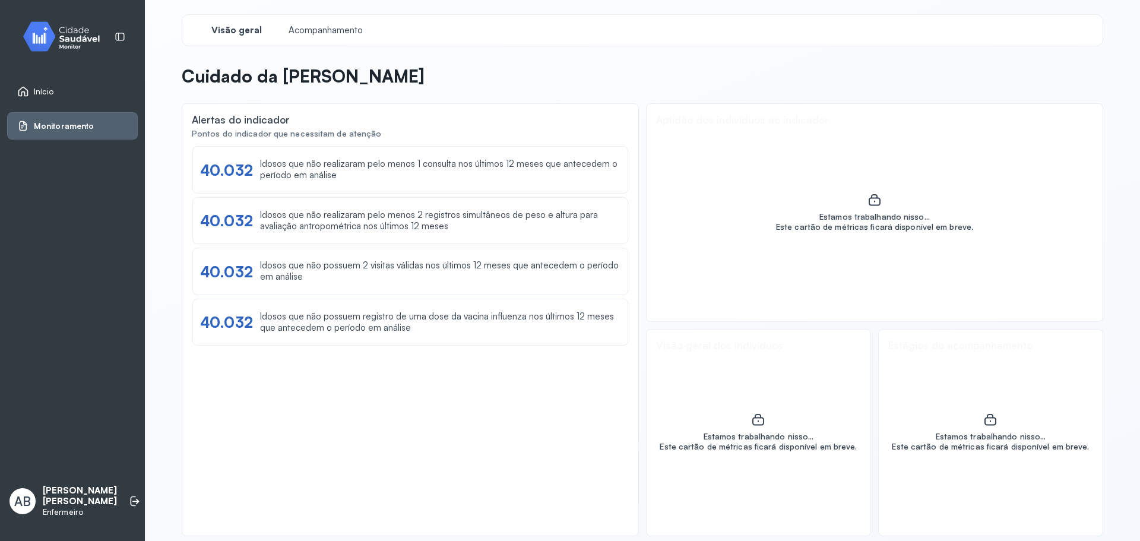
click at [47, 87] on span "Início" at bounding box center [44, 92] width 20 height 10
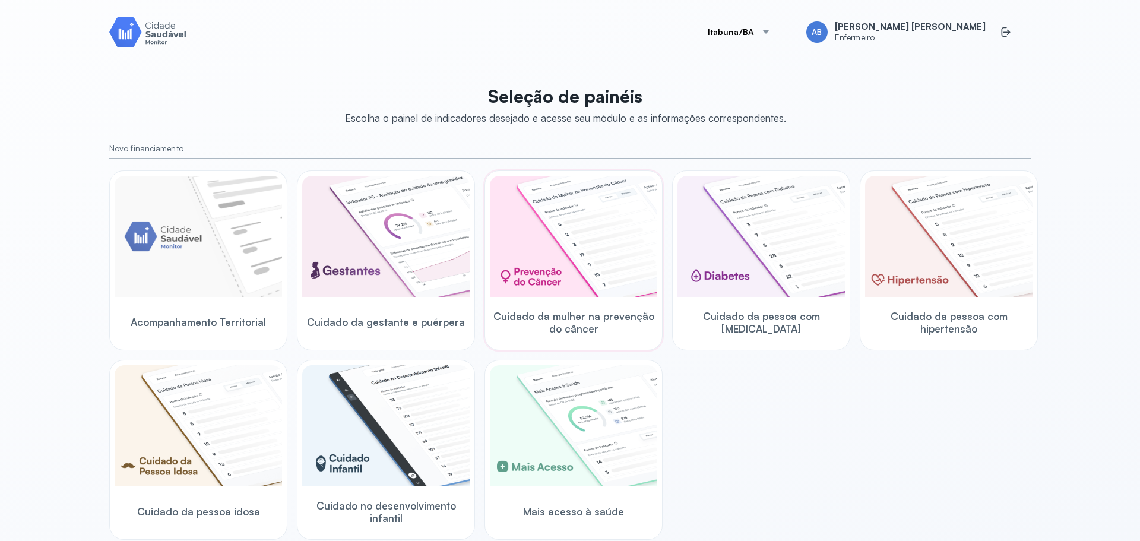
click at [528, 272] on img at bounding box center [573, 236] width 167 height 121
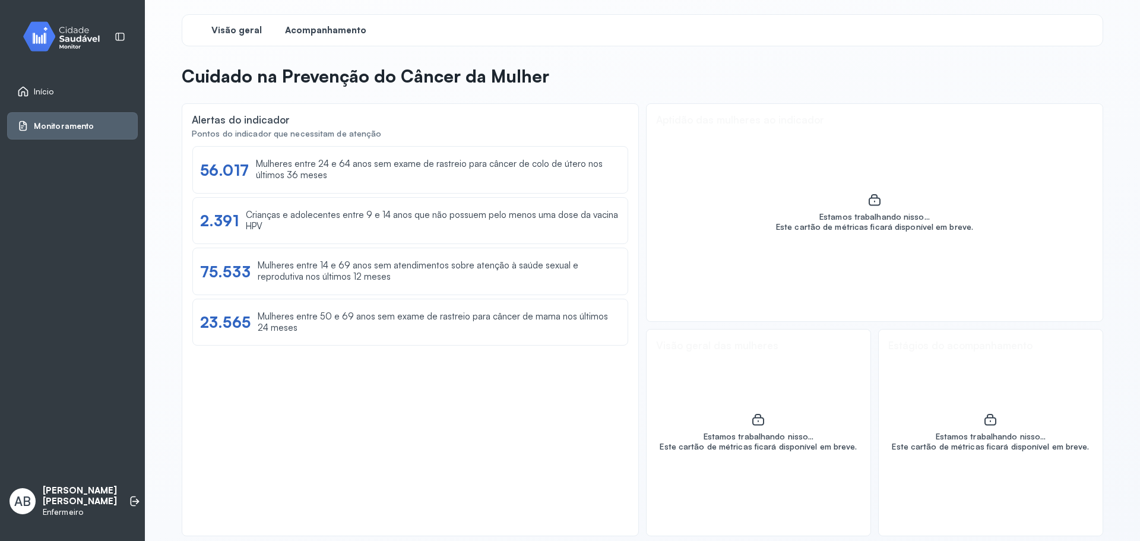
click at [318, 39] on div "Acompanhamento" at bounding box center [325, 30] width 89 height 21
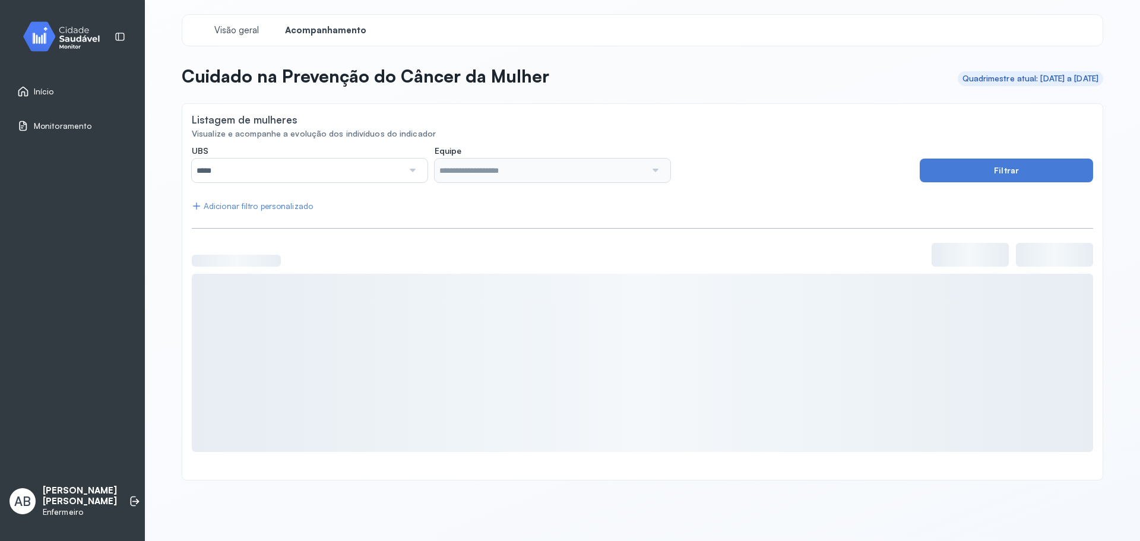
click at [406, 173] on div at bounding box center [411, 171] width 17 height 24
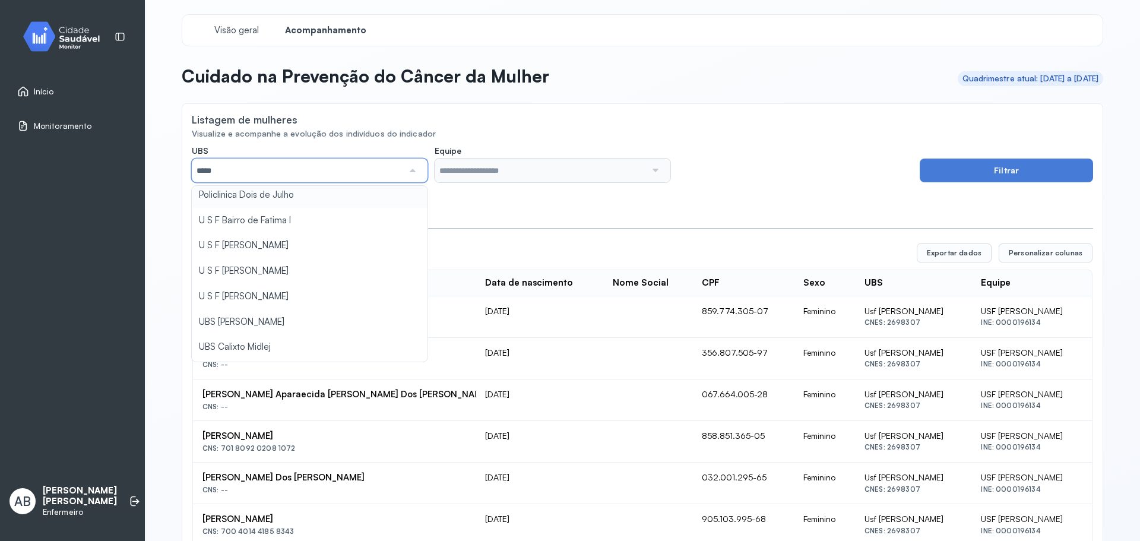
scroll to position [119, 0]
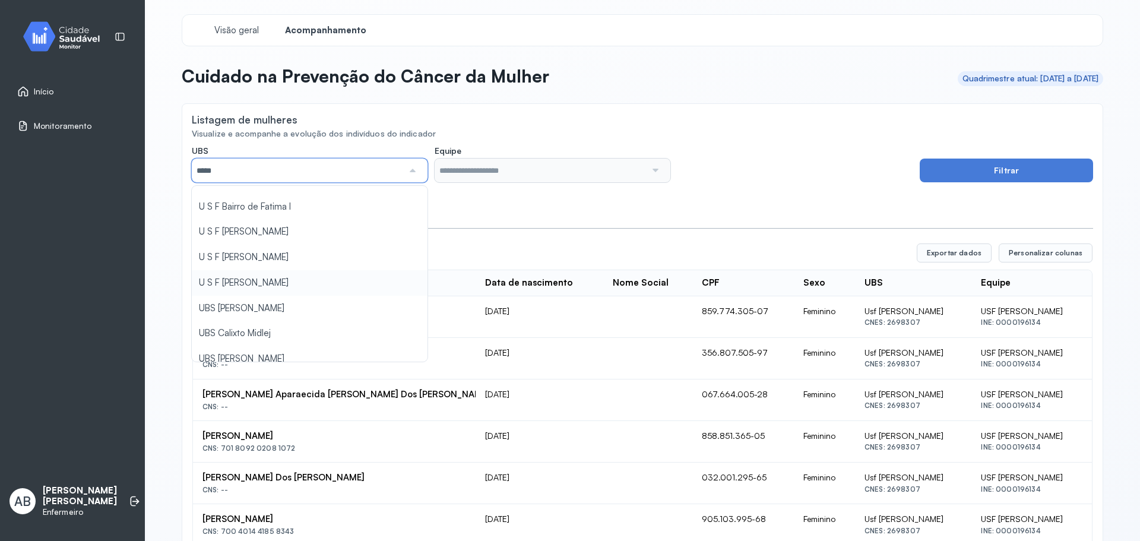
type input "*****"
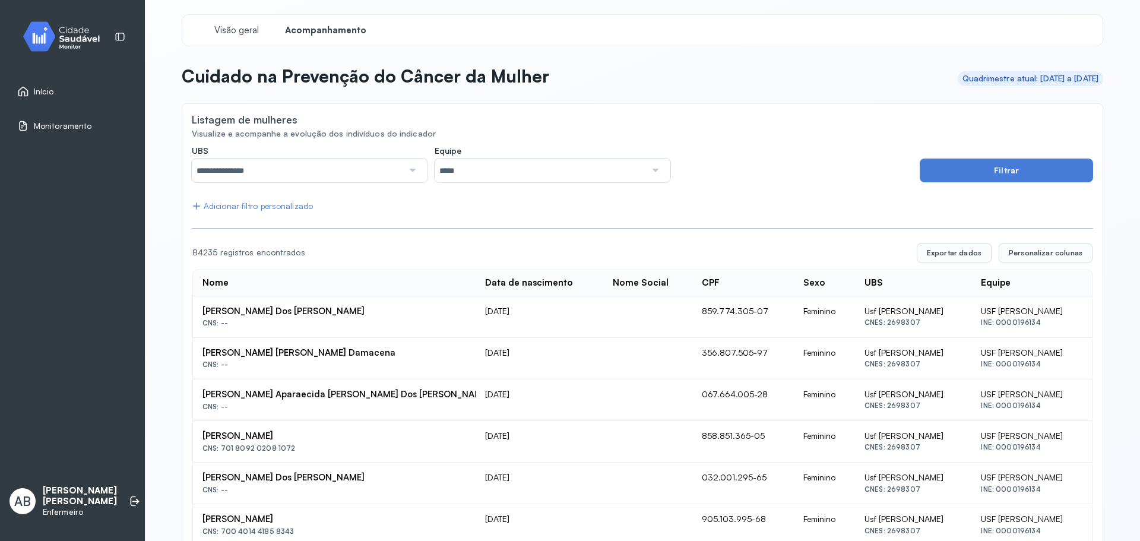
click at [484, 182] on input "*****" at bounding box center [540, 171] width 211 height 24
click at [942, 179] on button "Filtrar" at bounding box center [1006, 171] width 173 height 24
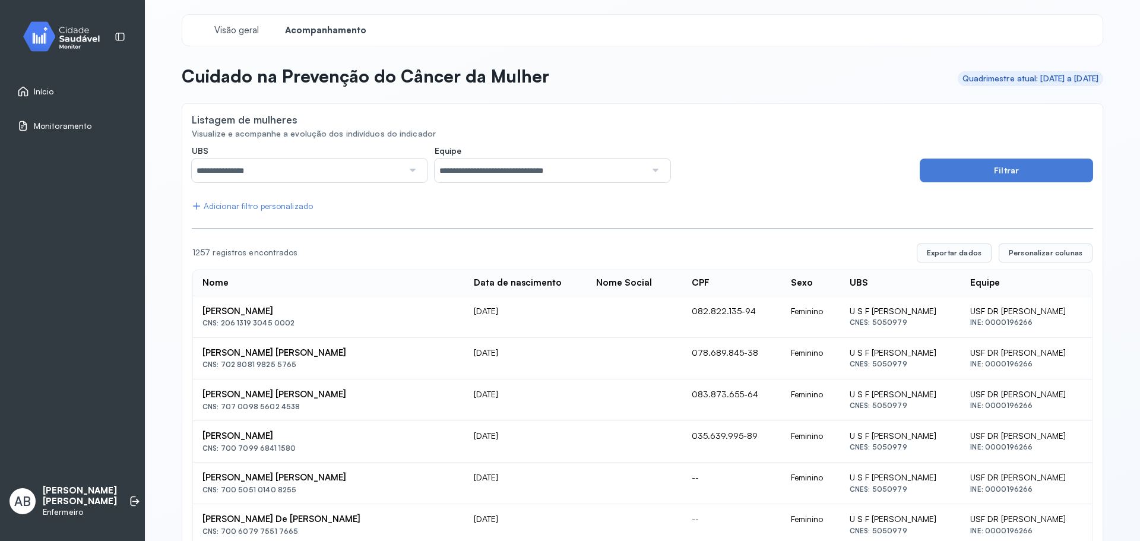
click at [286, 210] on div "Adicionar filtro personalizado" at bounding box center [252, 206] width 121 height 10
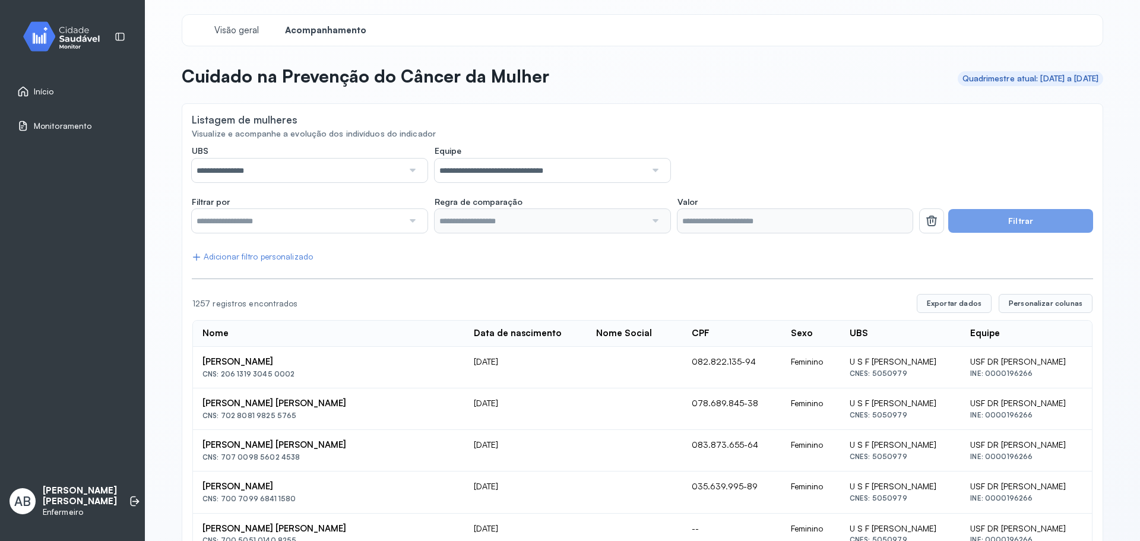
click at [408, 224] on div at bounding box center [411, 221] width 17 height 24
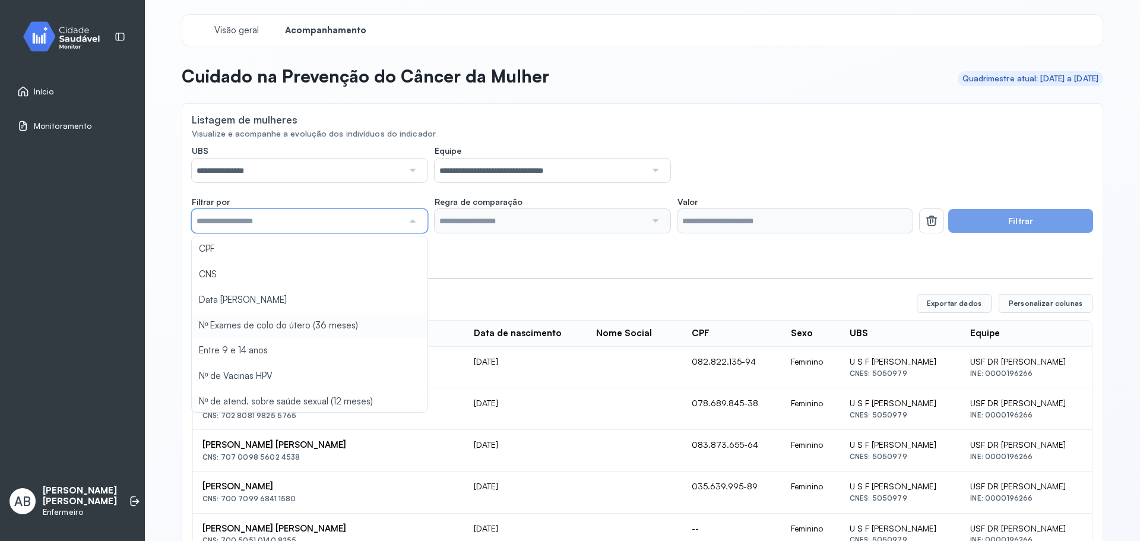
type input "*******"
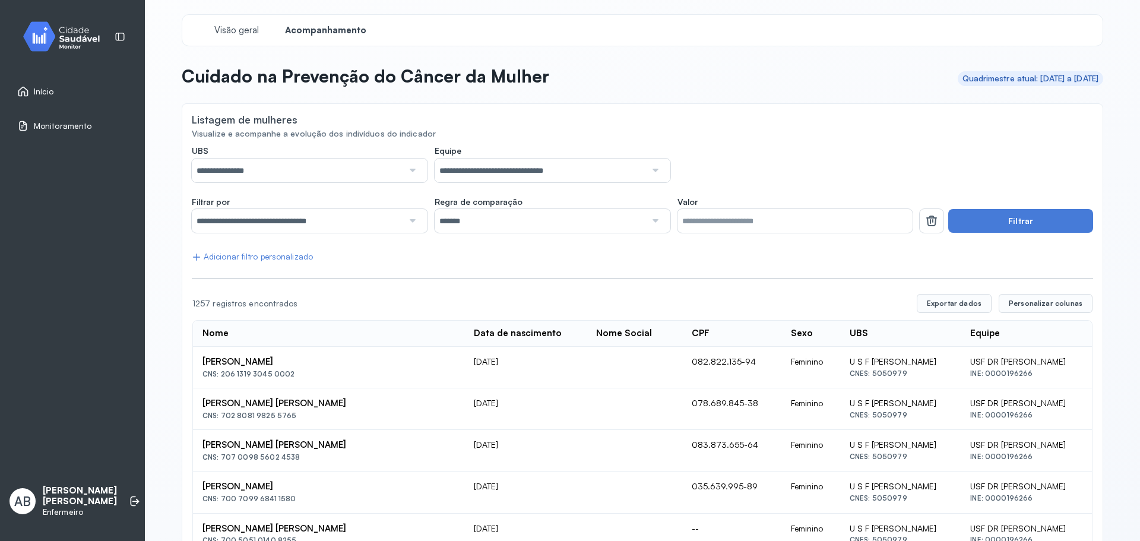
click at [648, 223] on div at bounding box center [654, 221] width 17 height 24
click at [1012, 218] on button "Filtrar" at bounding box center [1020, 221] width 145 height 24
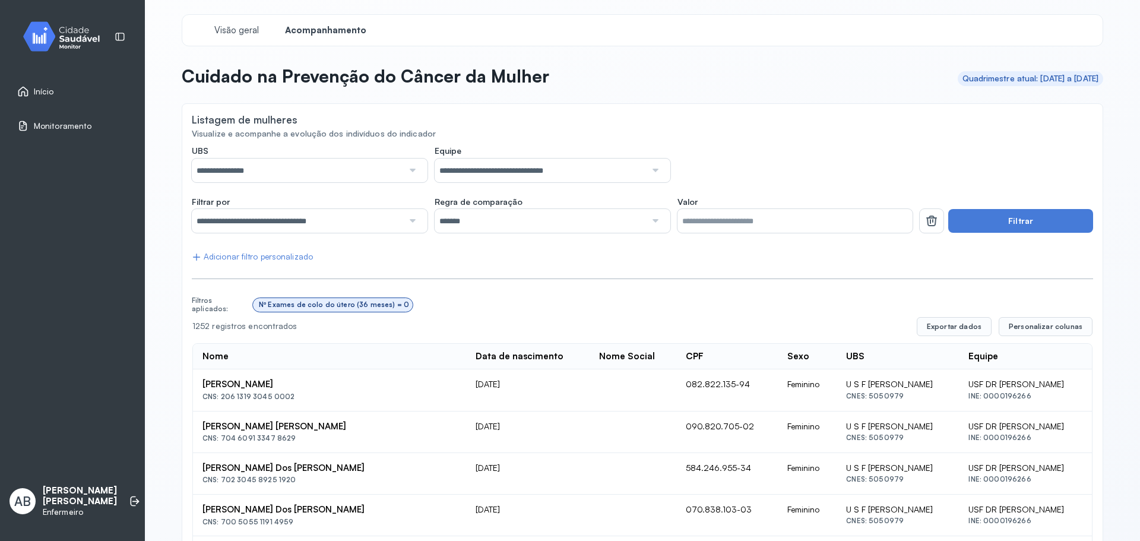
click at [317, 308] on div "Nº Exames de colo do útero (36 meses) = 0" at bounding box center [334, 304] width 150 height 8
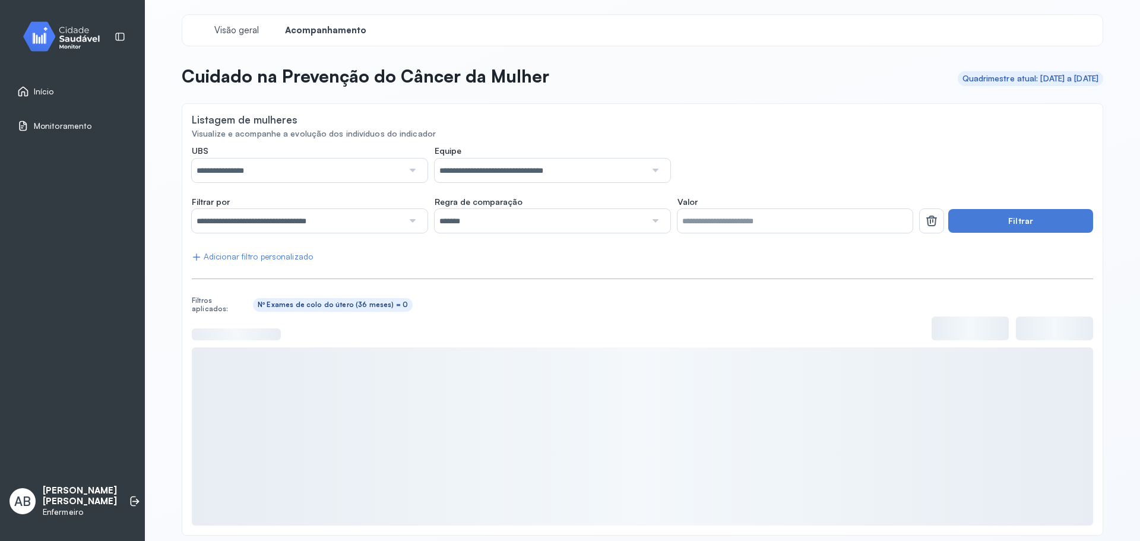
click at [317, 308] on div "Nº Exames de colo do útero (36 meses) = 0" at bounding box center [333, 304] width 150 height 8
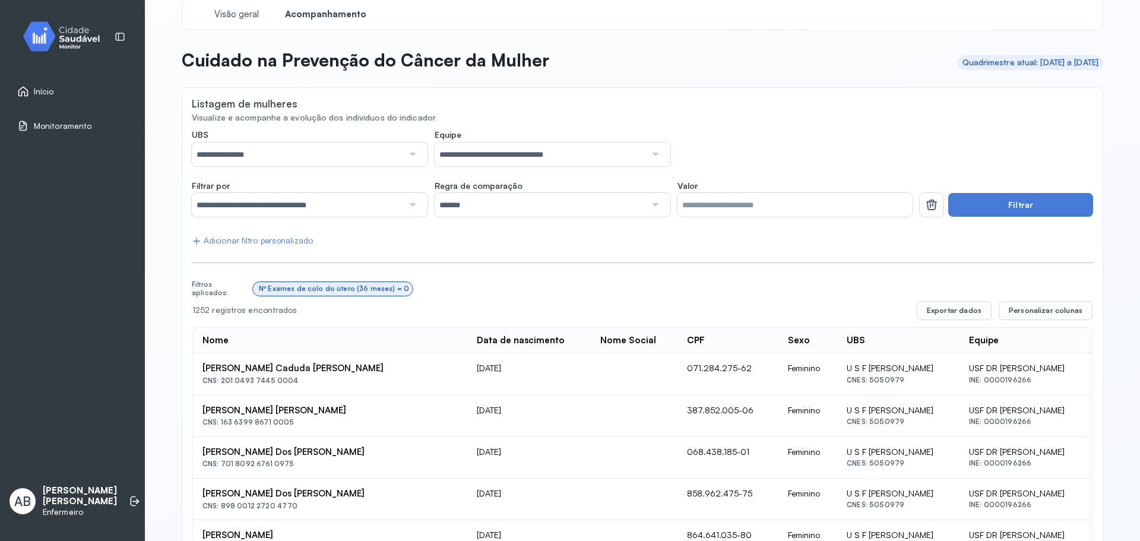
scroll to position [8, 0]
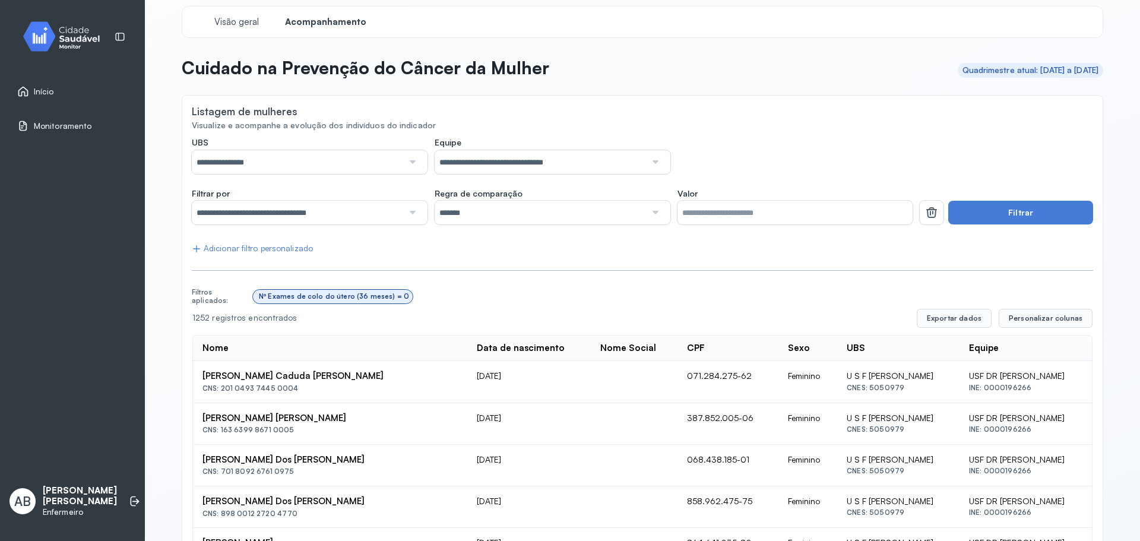
click at [389, 301] on div "Nº Exames de colo do útero (36 meses) = 0" at bounding box center [333, 296] width 160 height 13
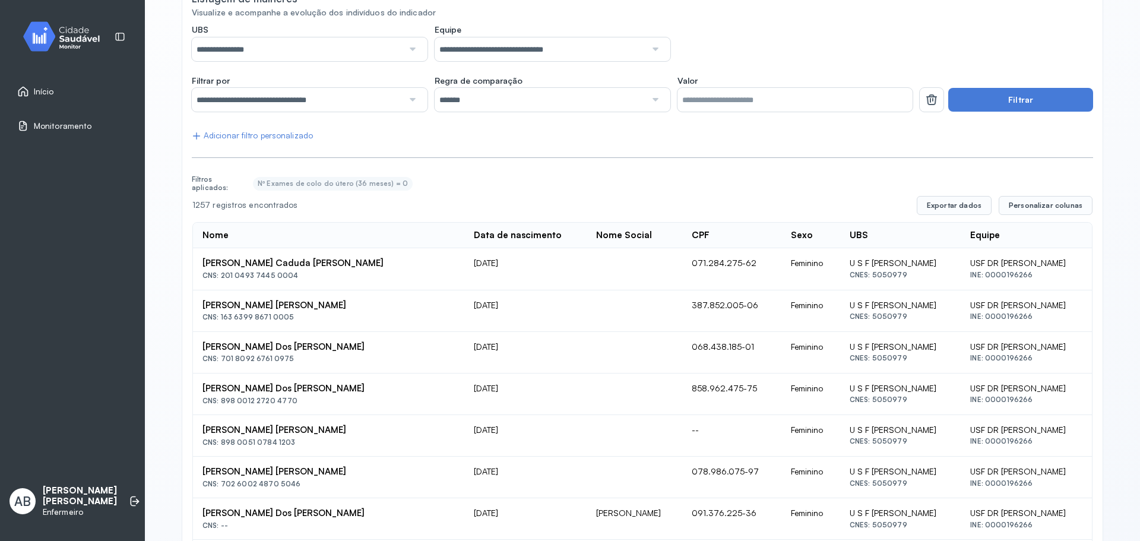
scroll to position [0, 0]
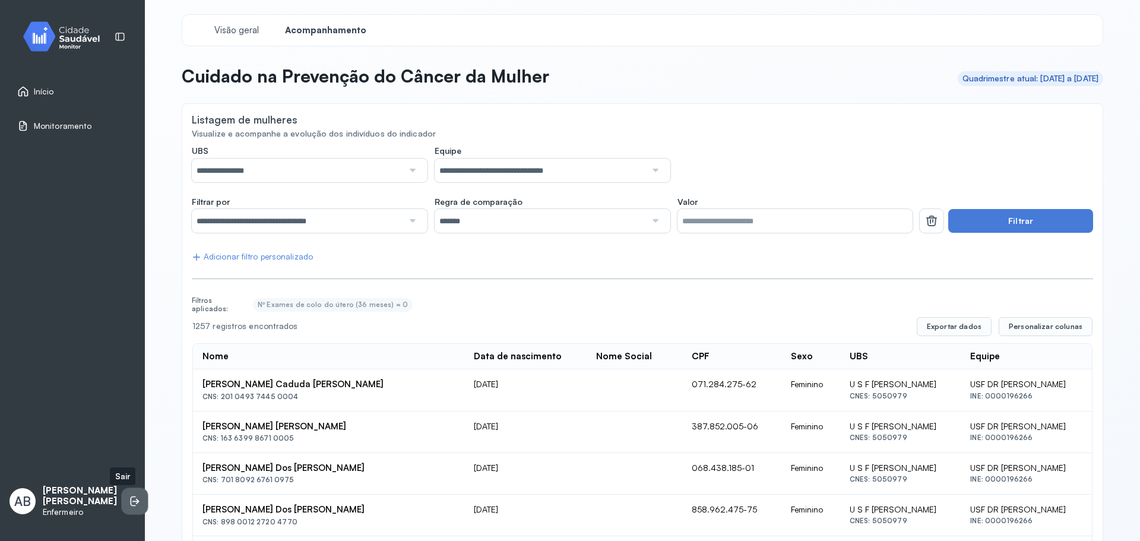
click at [129, 507] on icon at bounding box center [135, 501] width 12 height 12
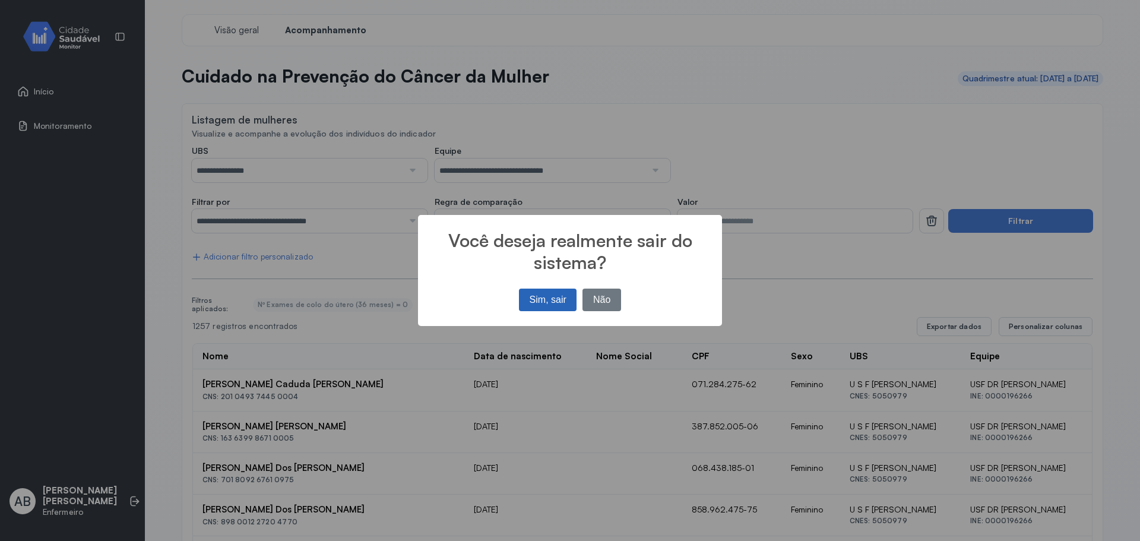
click at [535, 294] on button "Sim, sair" at bounding box center [548, 300] width 58 height 23
